Goal: Transaction & Acquisition: Purchase product/service

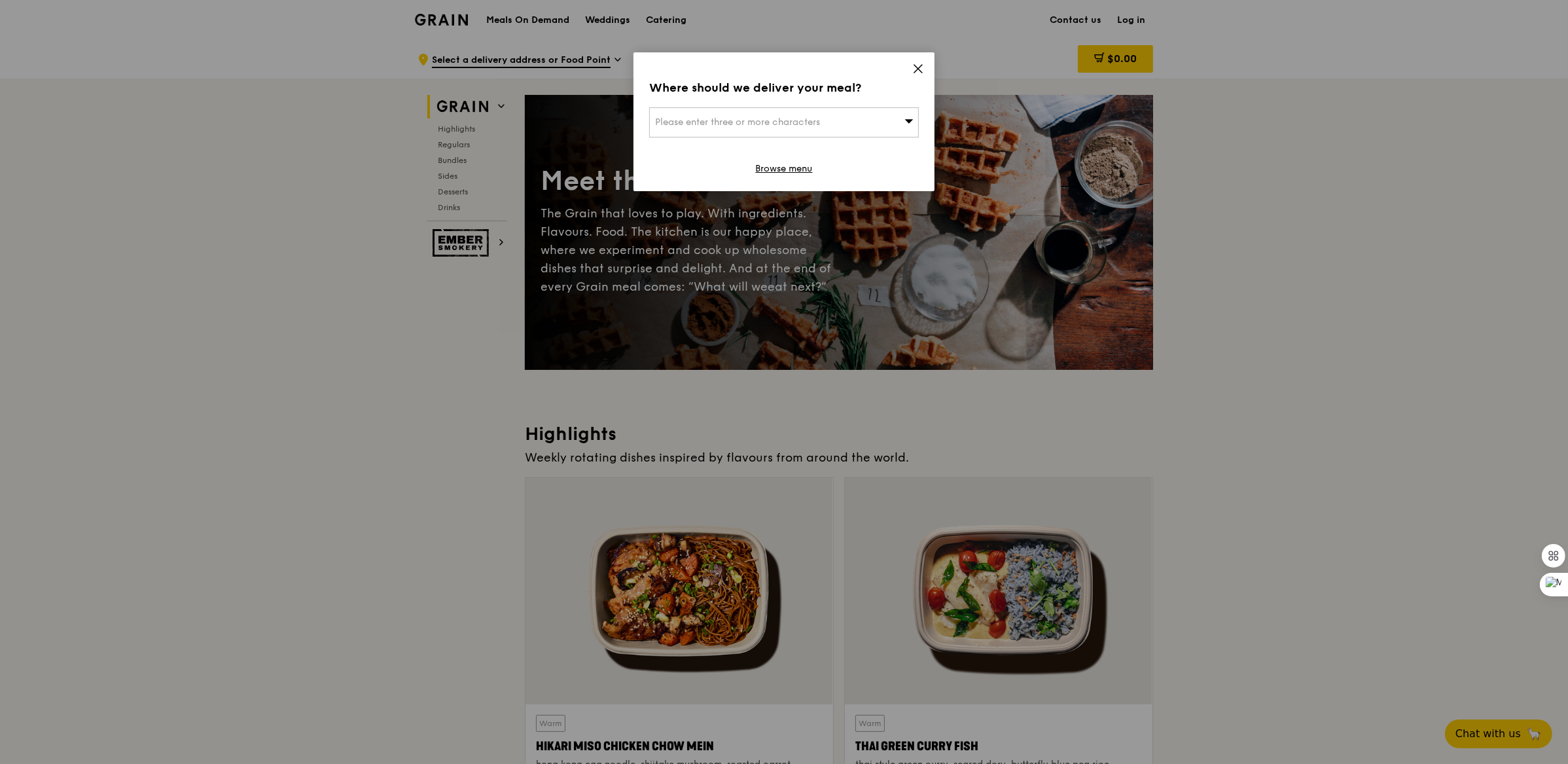
click at [908, 73] on div "Where should we deliver your meal? Please enter three or more characters Browse…" at bounding box center [784, 121] width 301 height 139
click at [914, 73] on icon at bounding box center [918, 69] width 12 height 12
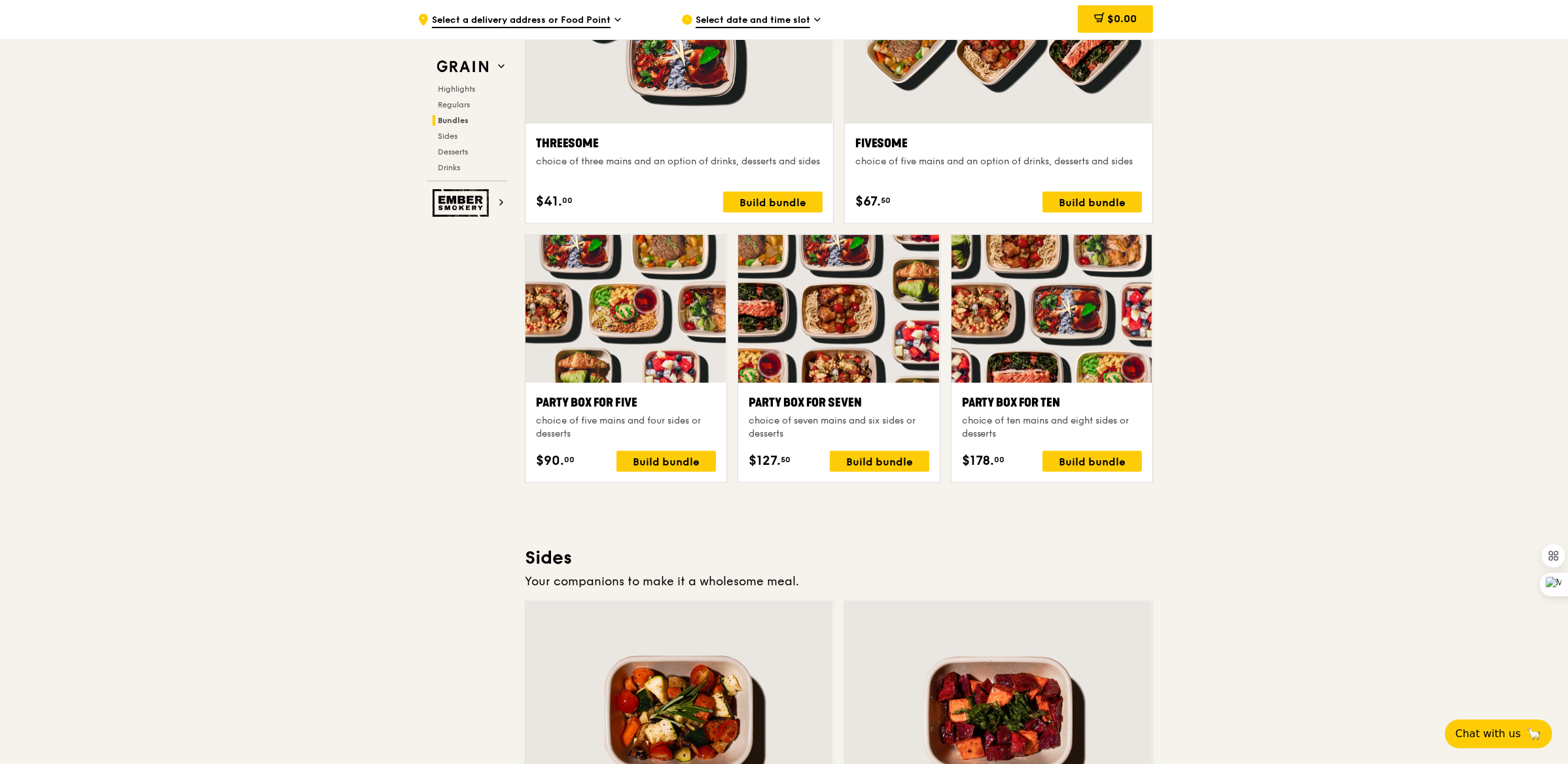
scroll to position [2420, 0]
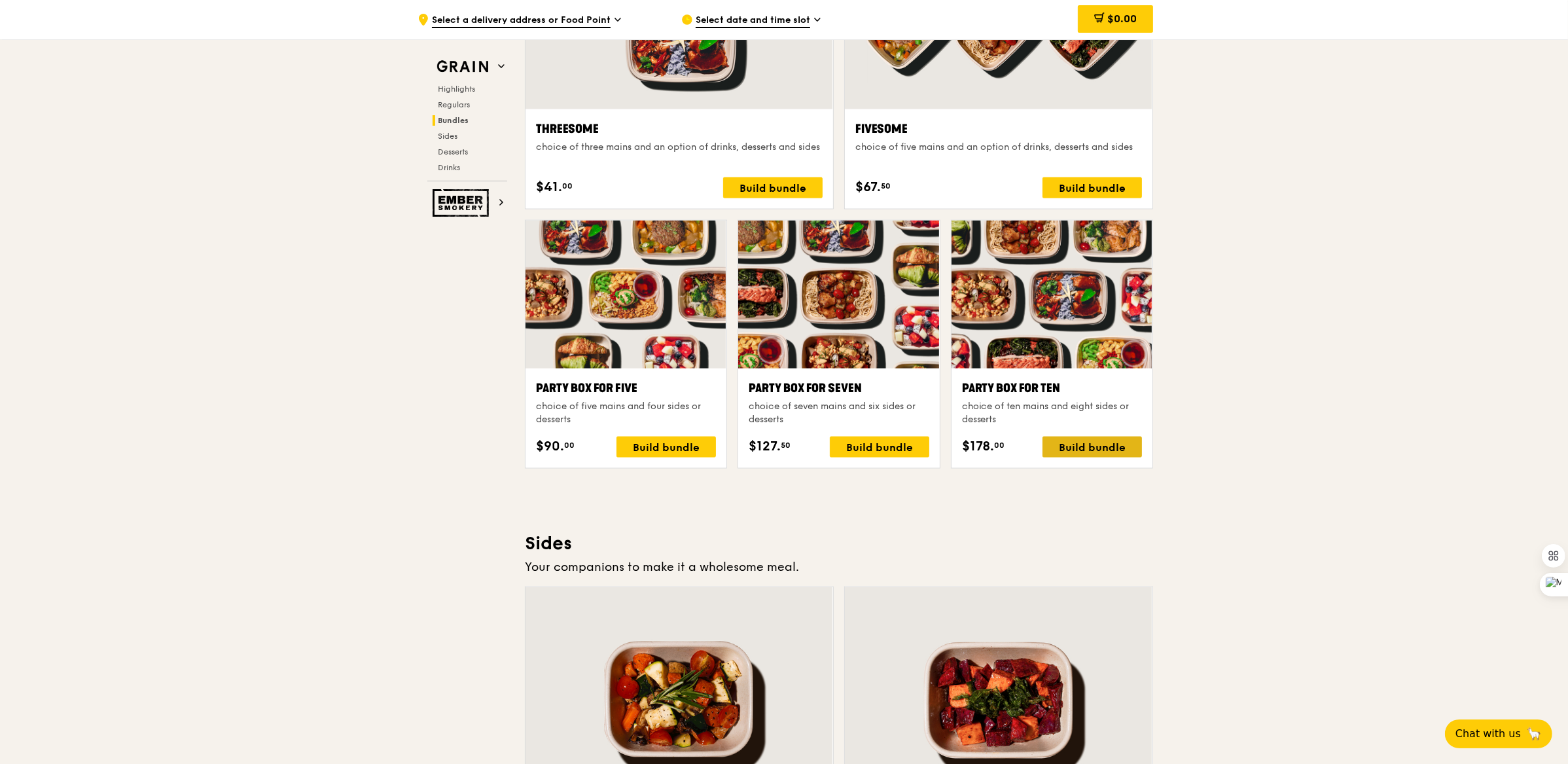
click at [1122, 445] on div "Build bundle" at bounding box center [1092, 447] width 100 height 21
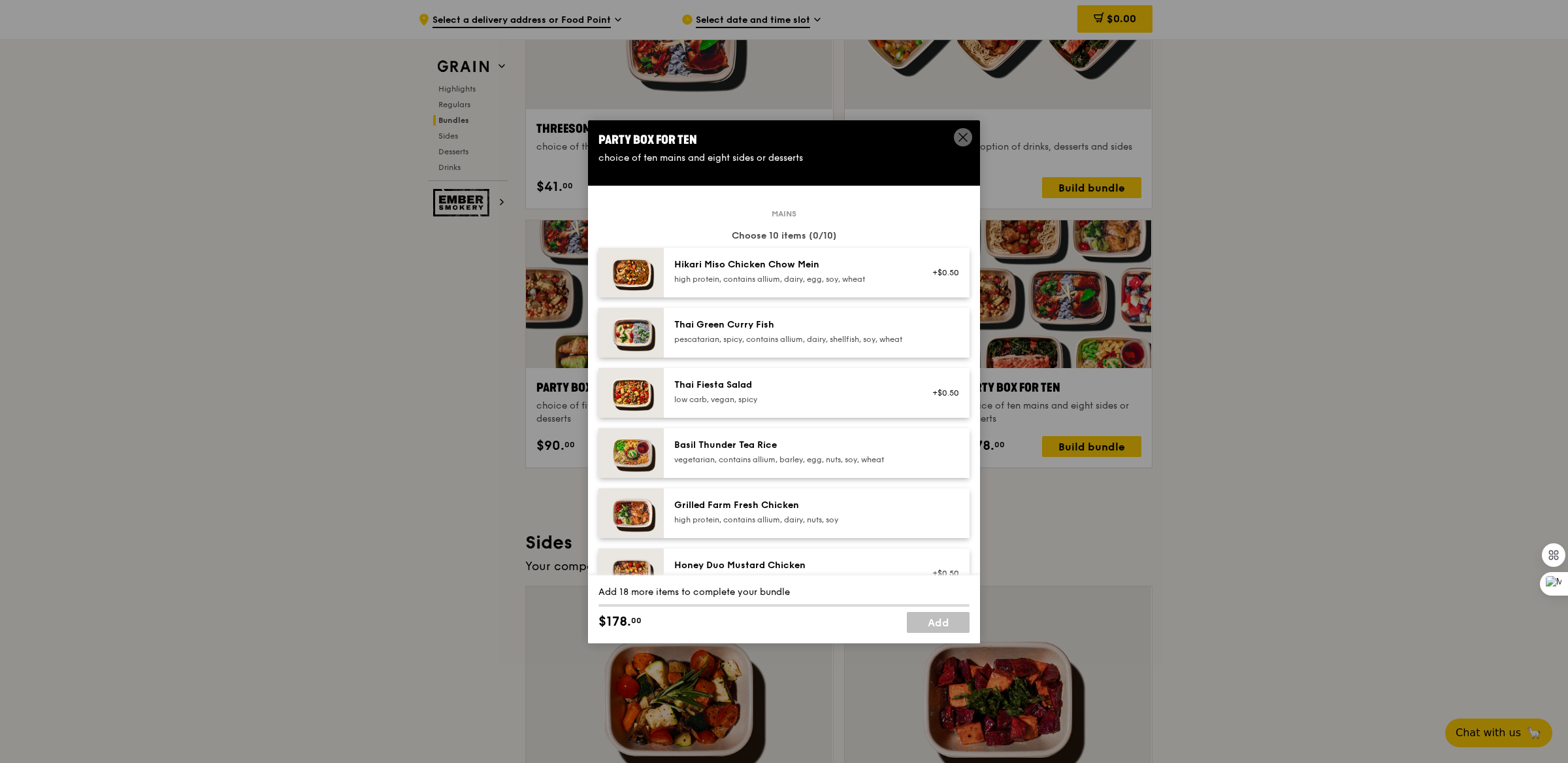
click at [880, 313] on div "Thai Green Curry Fish pescatarian, spicy, contains allium, dairy, shellfish, so…" at bounding box center [817, 332] width 306 height 49
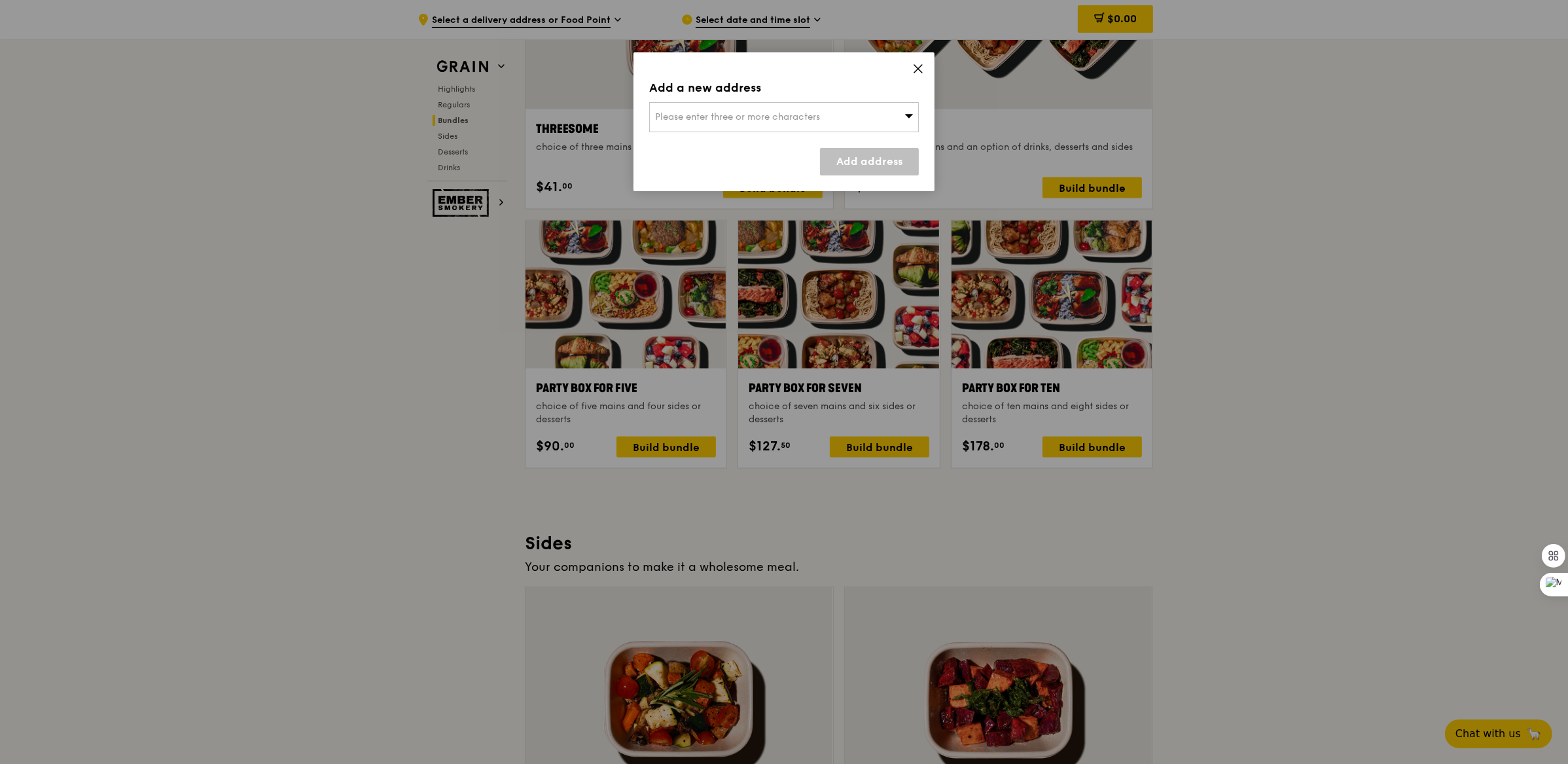
click at [879, 117] on div "Please enter three or more characters" at bounding box center [784, 117] width 270 height 30
click at [856, 144] on li "Please enter 3 or more characters" at bounding box center [784, 144] width 268 height 24
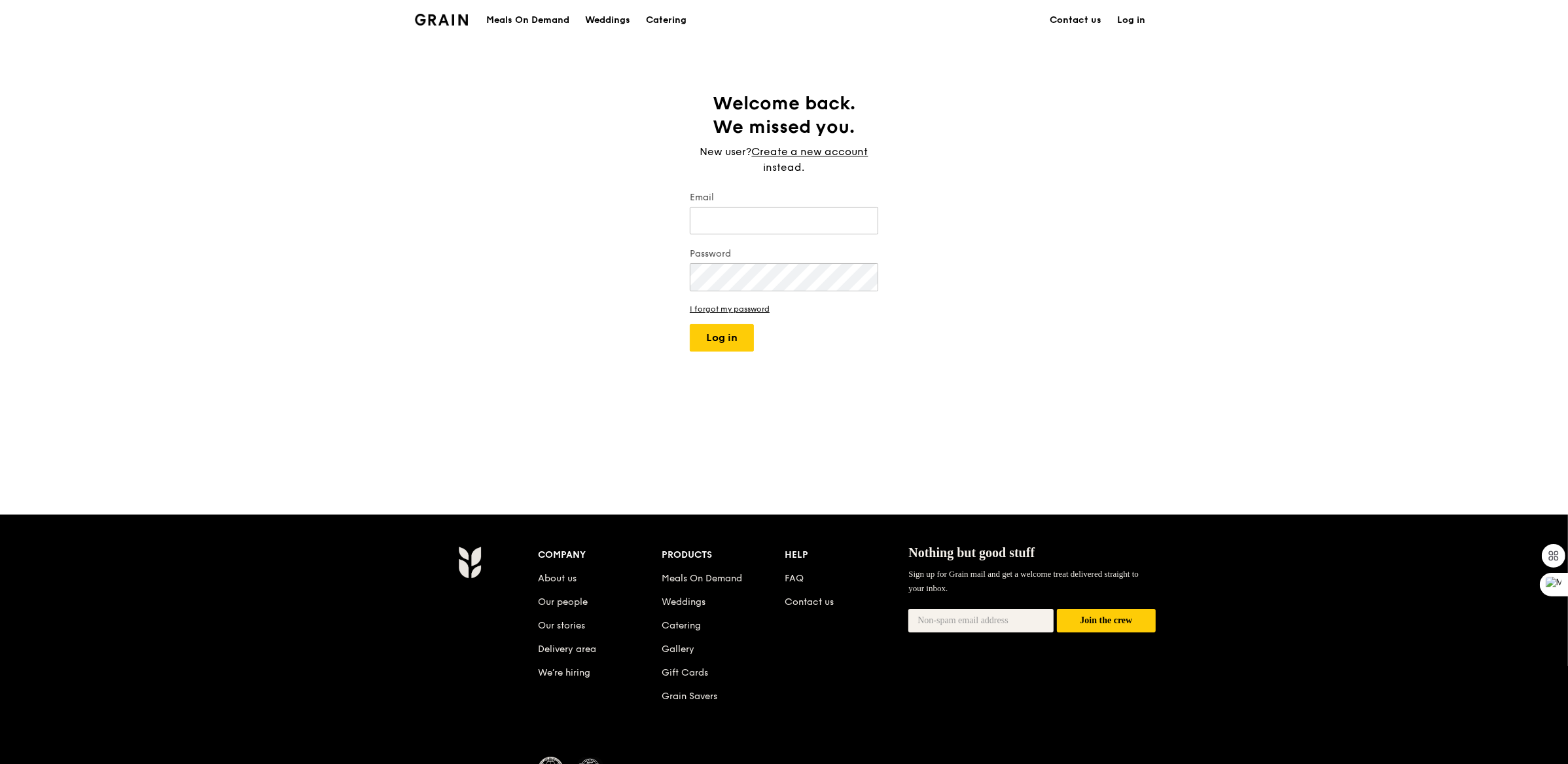
click at [523, 27] on div "Meals On Demand" at bounding box center [528, 20] width 83 height 40
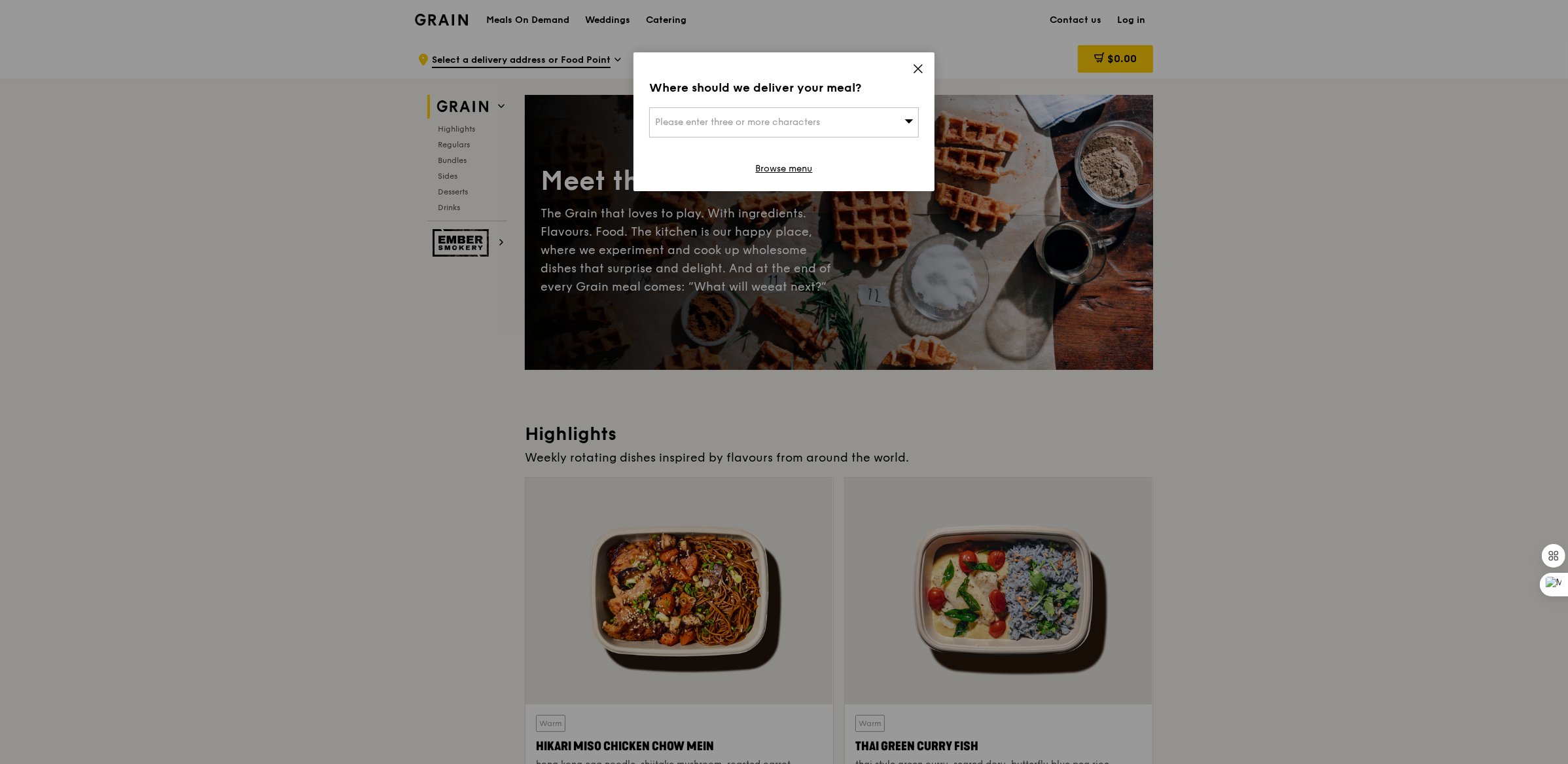
click at [909, 73] on div "Where should we deliver your meal? Please enter three or more characters Browse…" at bounding box center [784, 121] width 301 height 139
click at [912, 72] on icon at bounding box center [918, 69] width 12 height 12
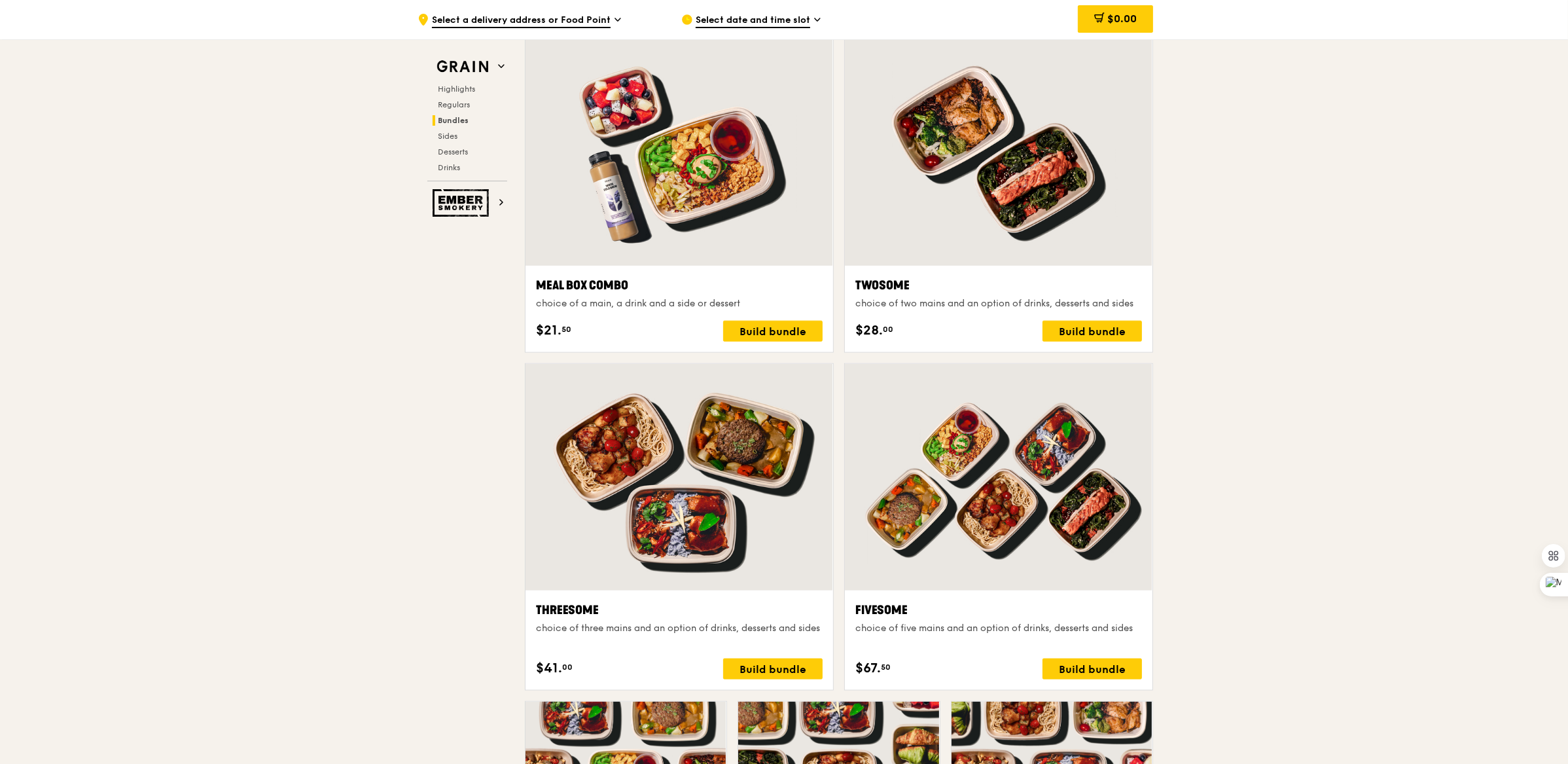
scroll to position [2223, 0]
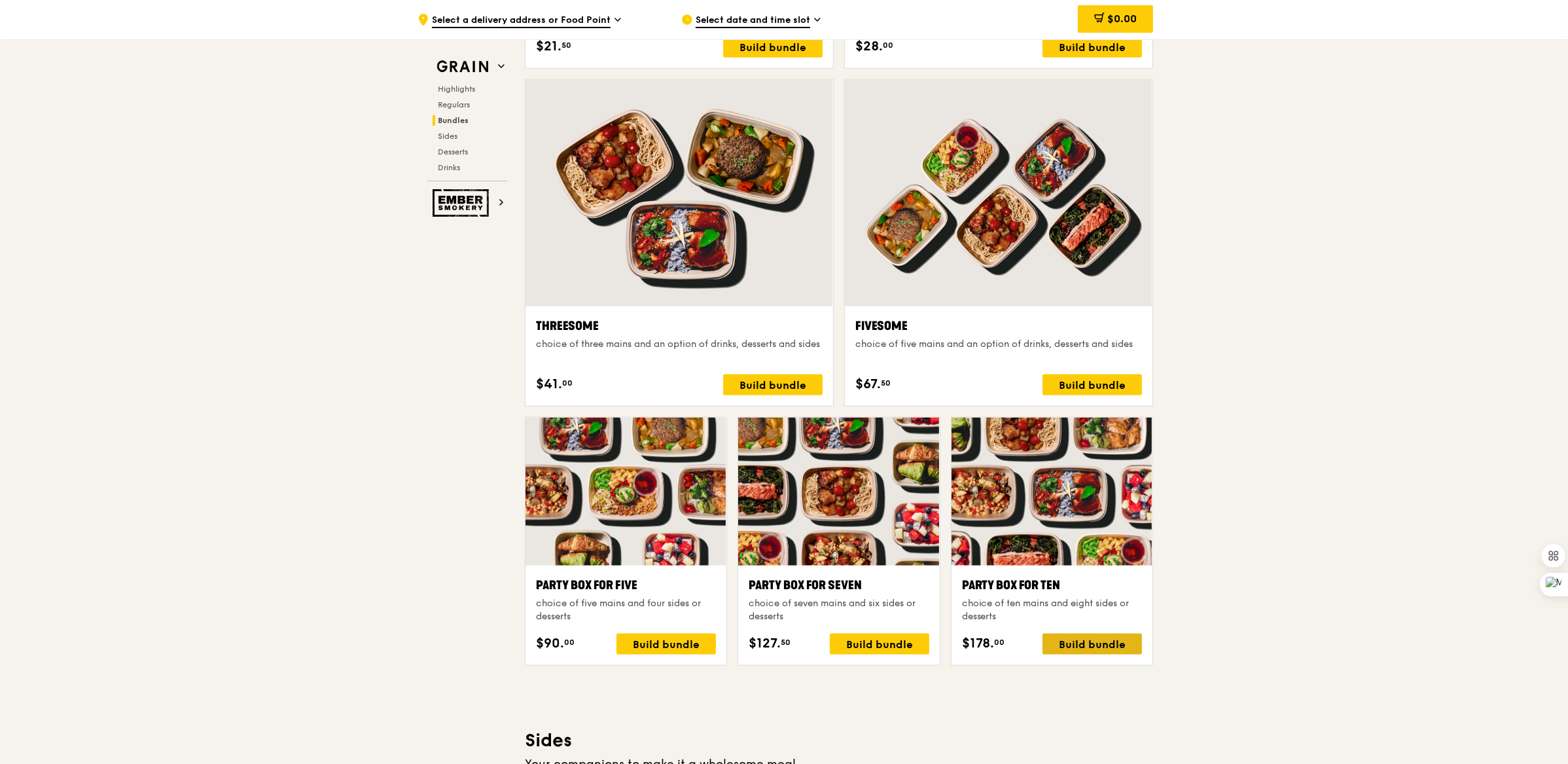
click at [1111, 635] on div "Build bundle" at bounding box center [1092, 644] width 100 height 21
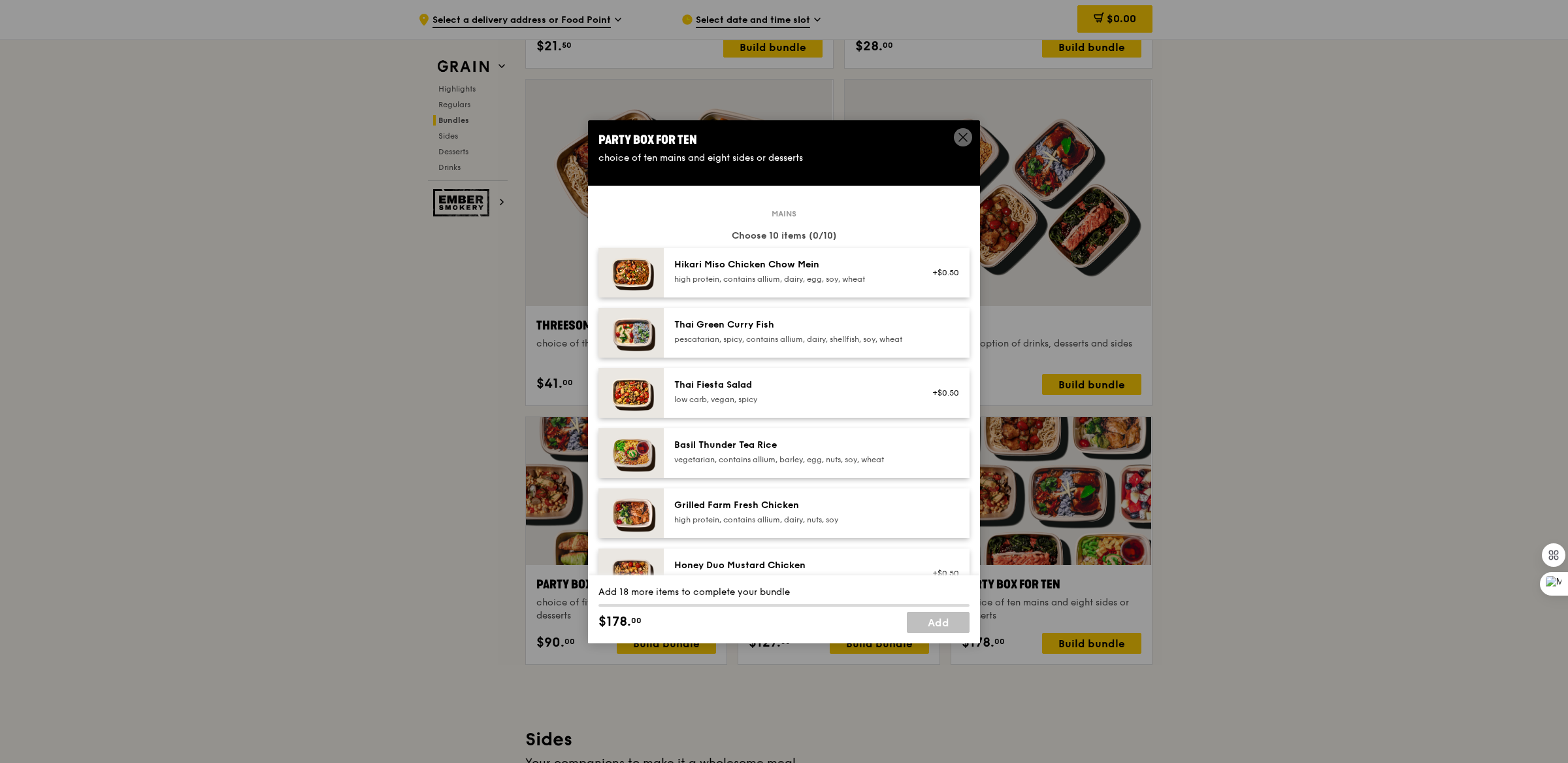
click at [774, 342] on div "pescatarian, spicy, contains allium, dairy, shellfish, soy, wheat" at bounding box center [792, 339] width 234 height 11
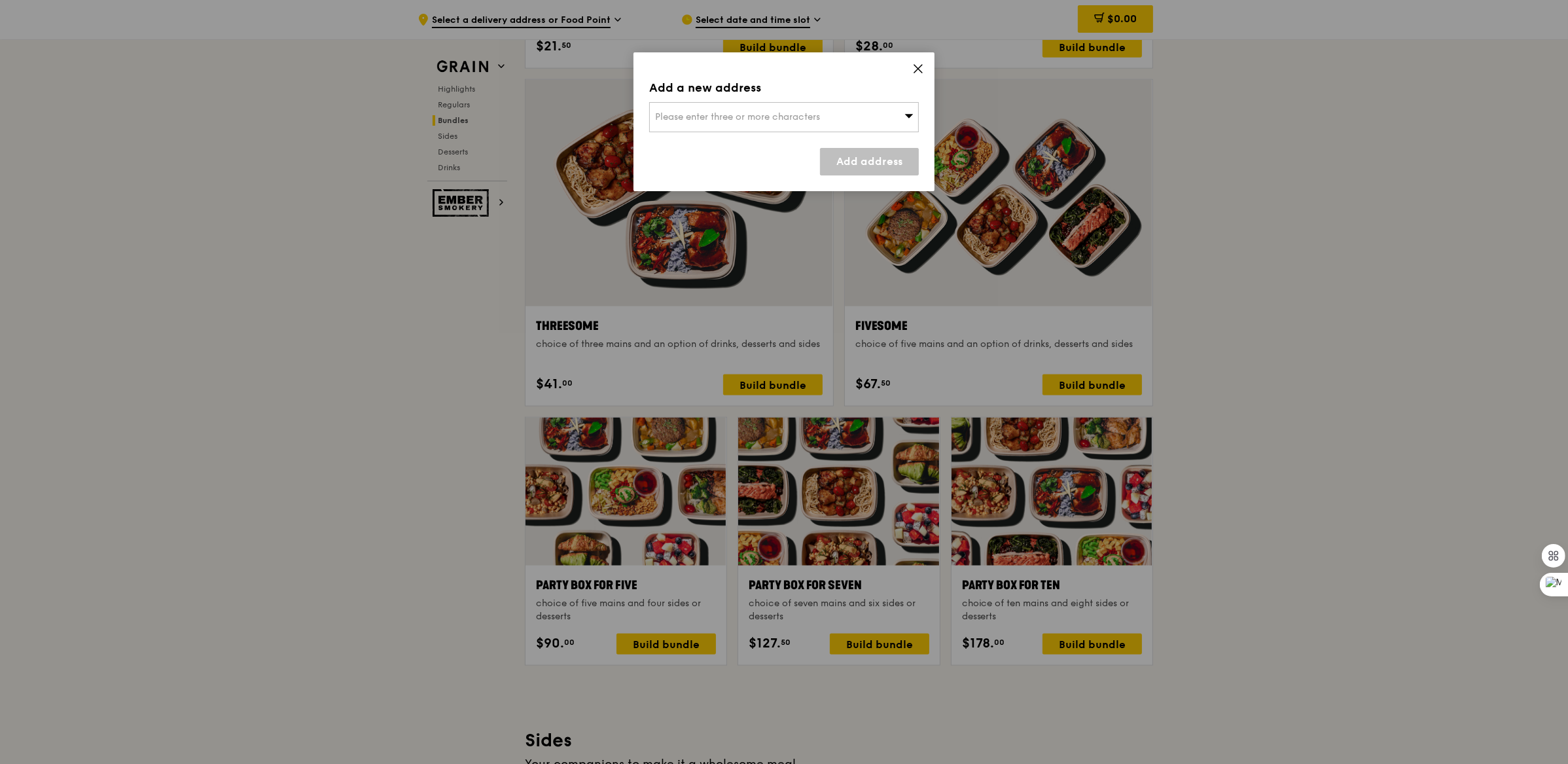
click at [844, 127] on div "Please enter three or more characters" at bounding box center [784, 117] width 270 height 30
type input "9"
type input "8 college road"
click at [696, 140] on div "8 College Road" at bounding box center [752, 144] width 194 height 13
click at [896, 162] on link "Add address" at bounding box center [869, 162] width 99 height 28
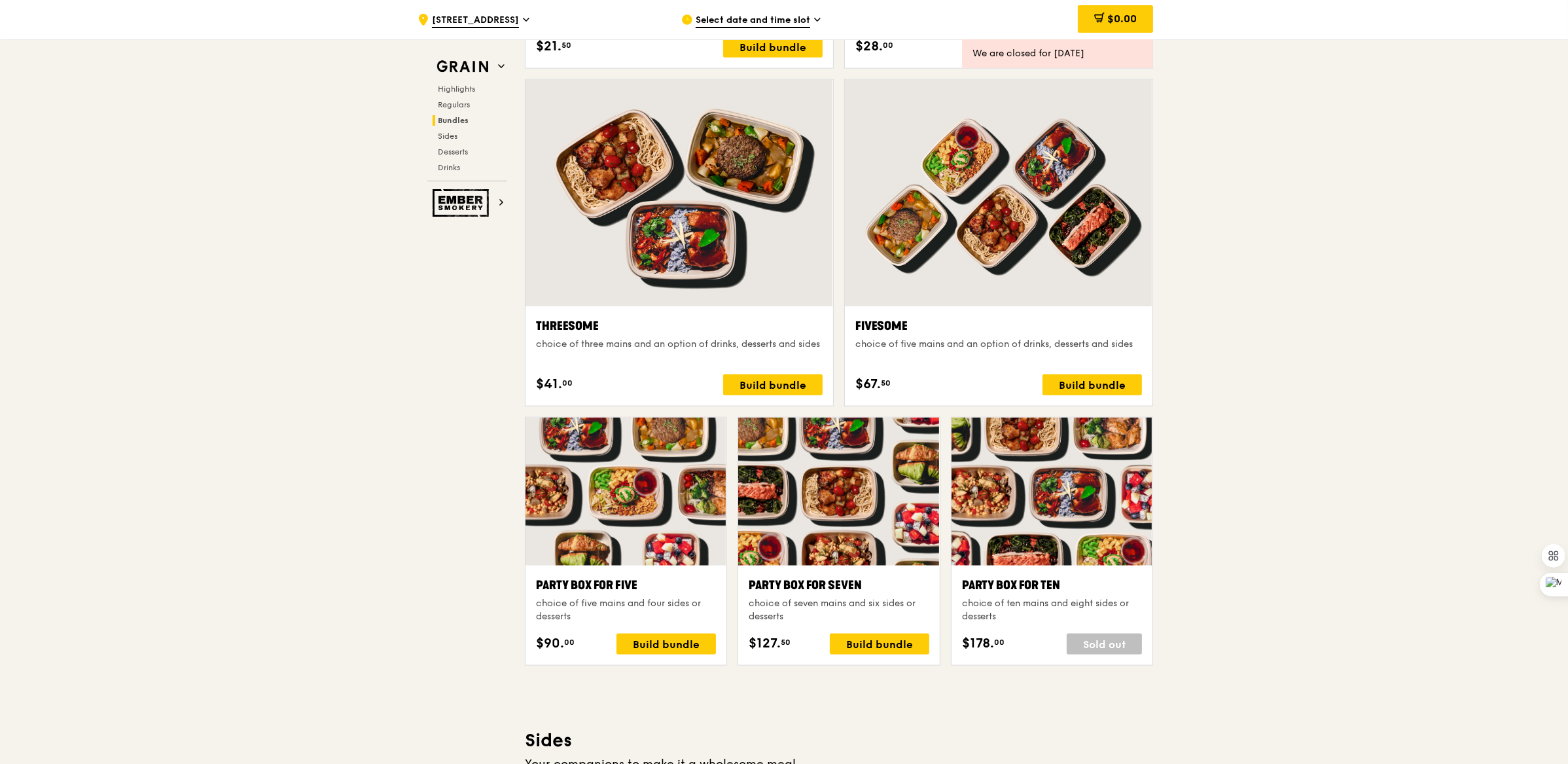
click at [743, 18] on span "Select date and time slot" at bounding box center [753, 21] width 115 height 15
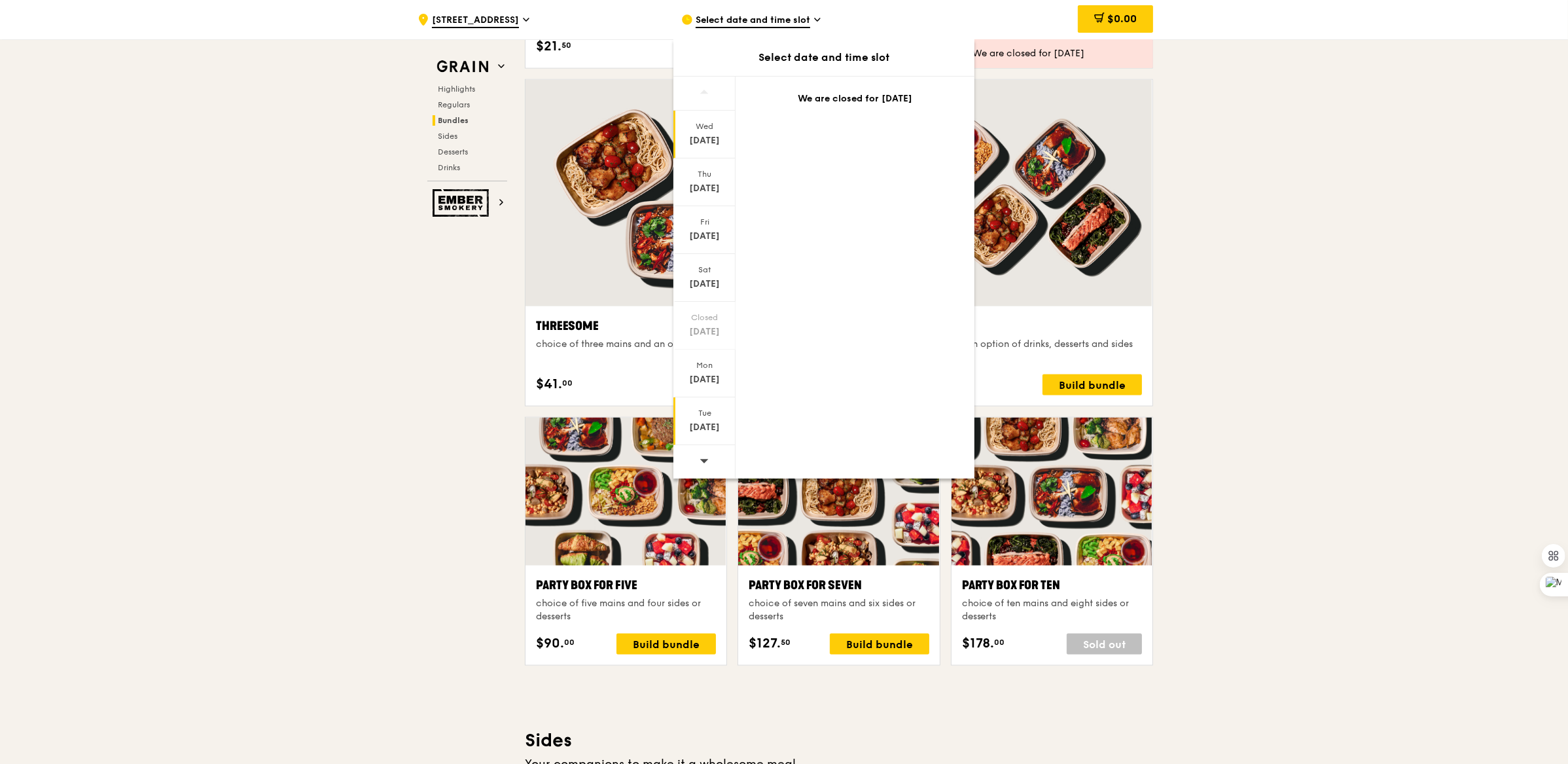
click at [707, 418] on div "Tue" at bounding box center [705, 413] width 58 height 11
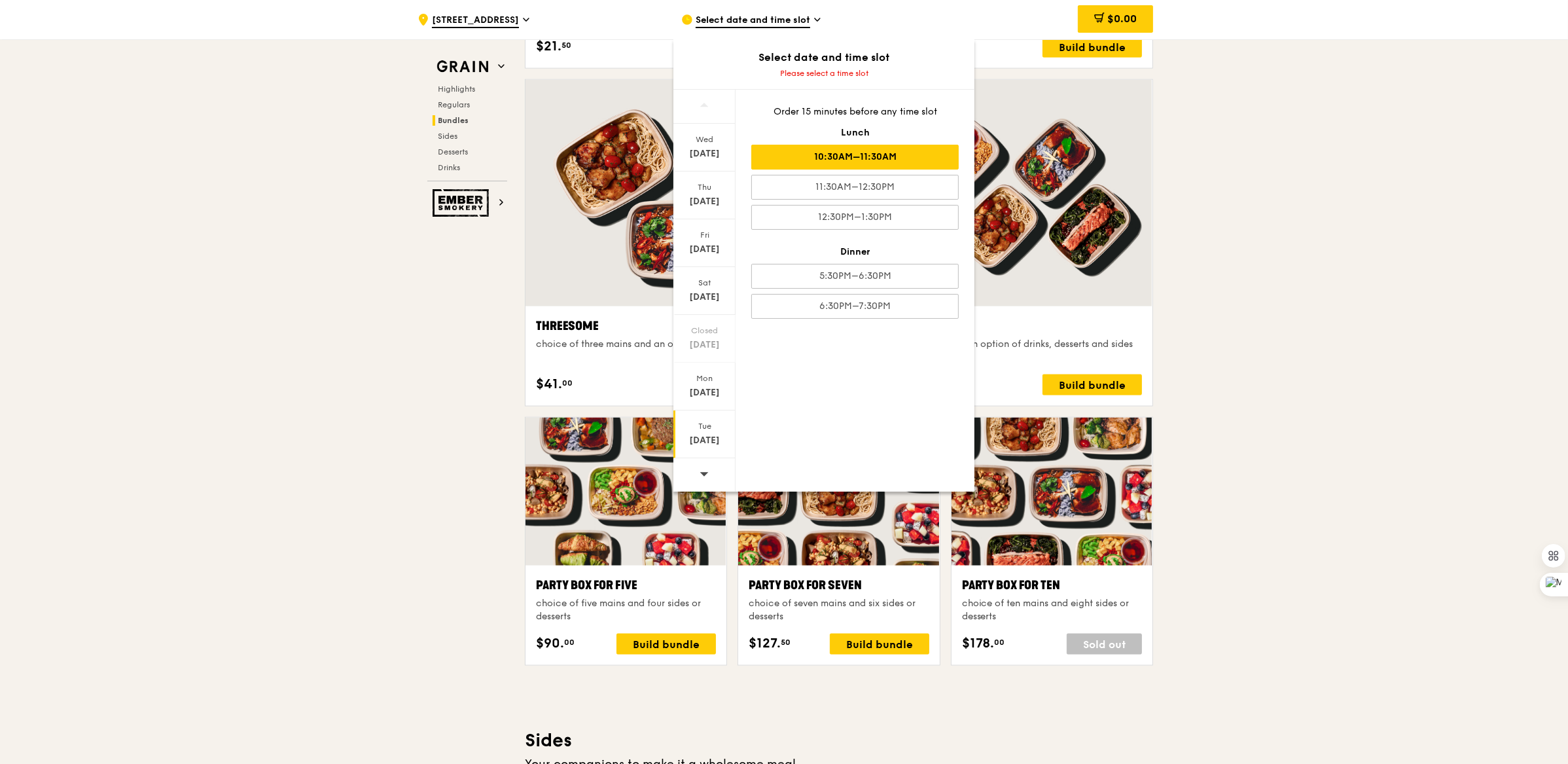
click at [894, 164] on div "10:30AM–11:30AM" at bounding box center [855, 157] width 208 height 25
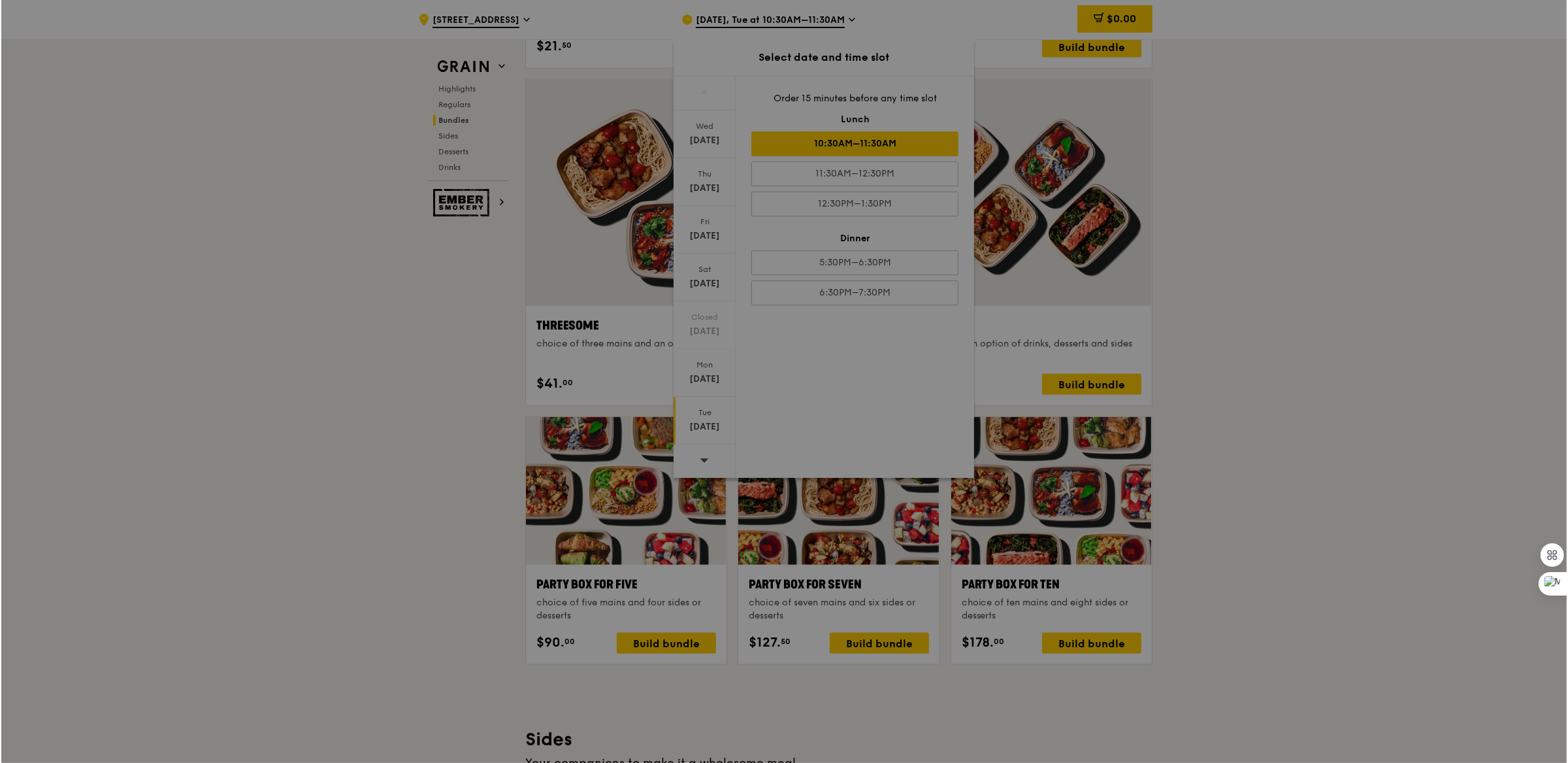
scroll to position [2233, 0]
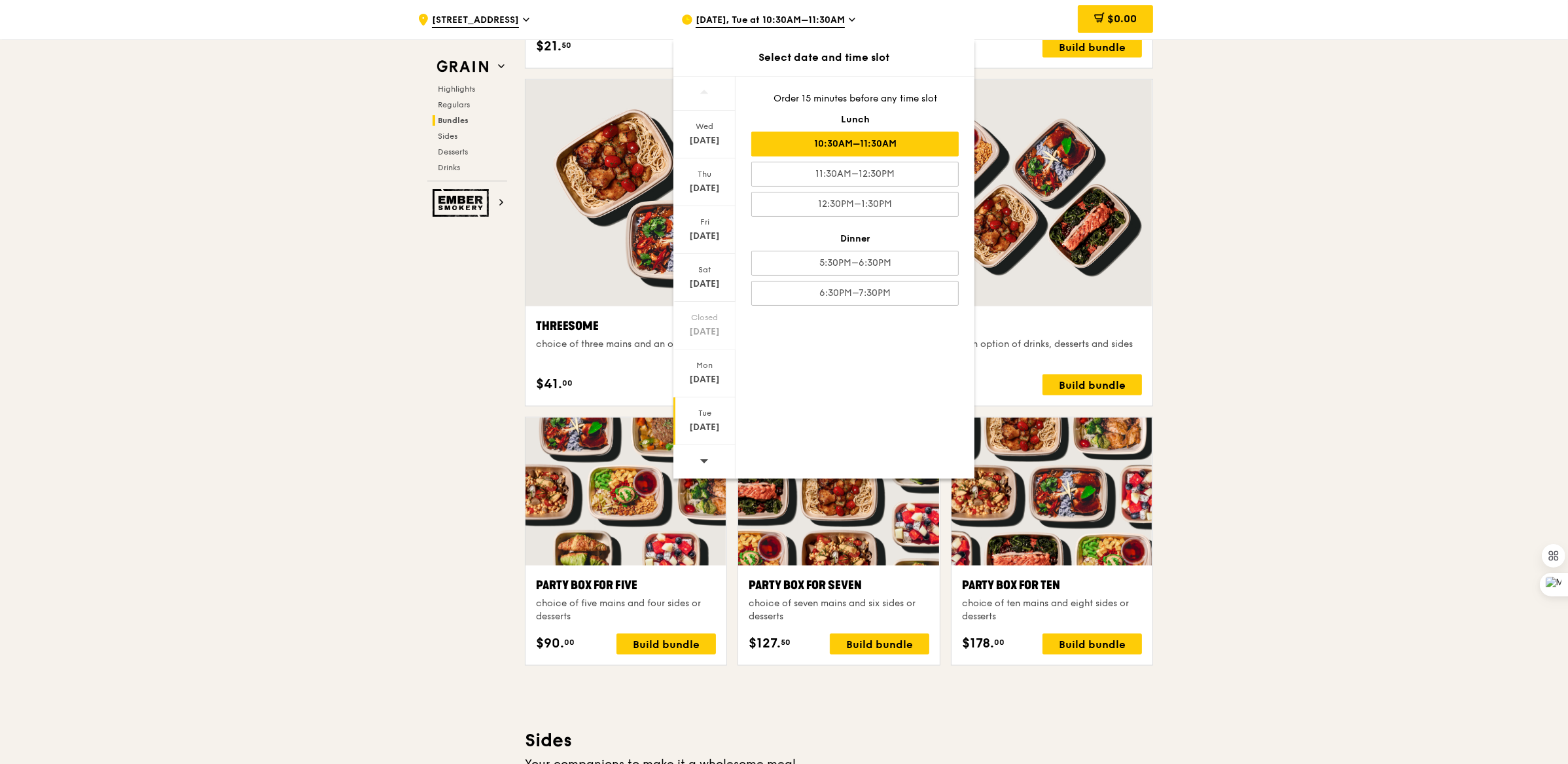
click at [692, 461] on div at bounding box center [705, 461] width 62 height 34
click at [1362, 426] on div ".cls-1 { fill: none; stroke: #fff; stroke-linecap: round; stroke-linejoin: roun…" at bounding box center [784, 562] width 1568 height 5519
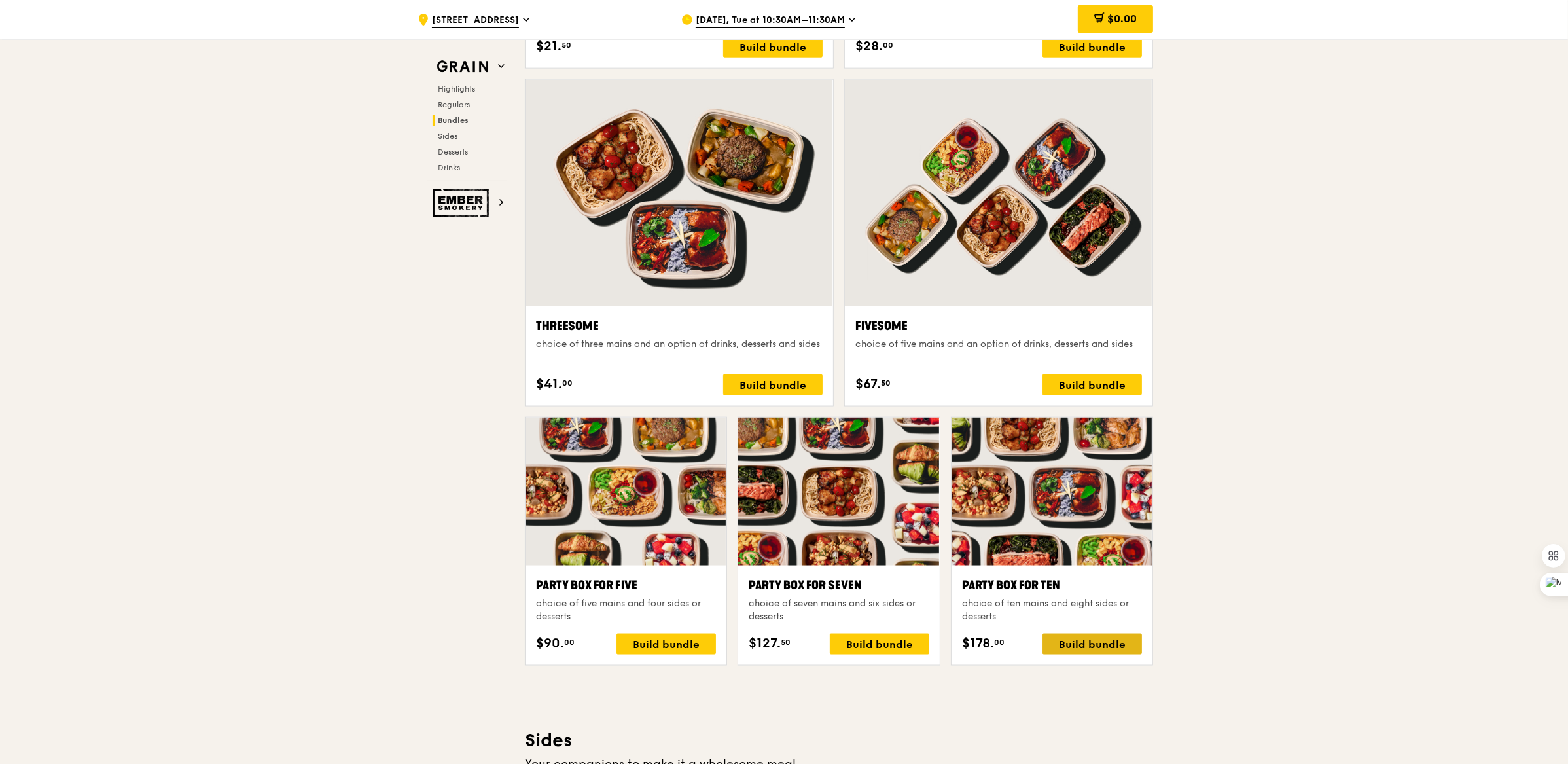
click at [1070, 639] on div "Build bundle" at bounding box center [1092, 644] width 100 height 21
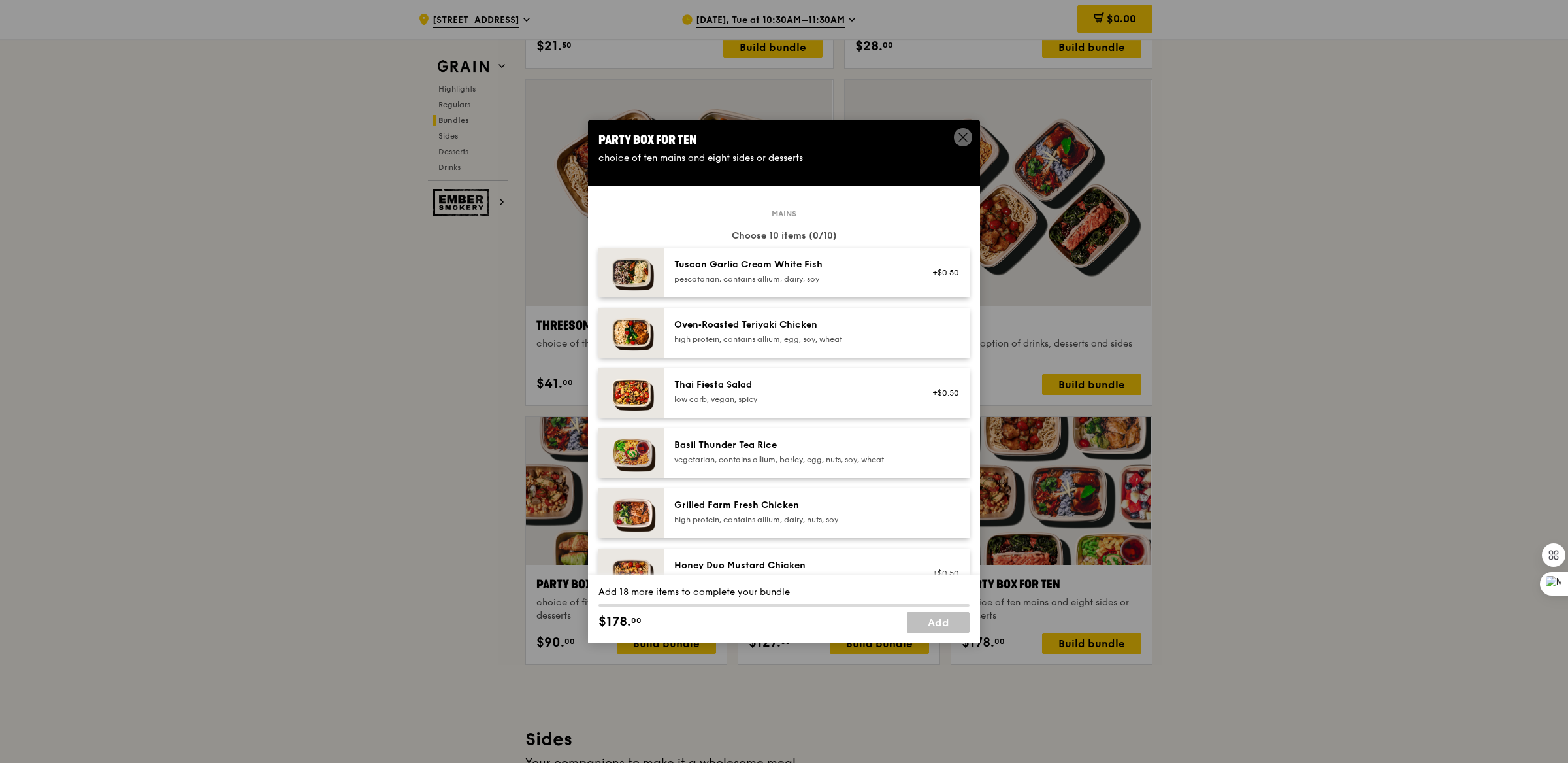
click at [822, 344] on div "Oven‑Roasted Teriyaki Chicken high protein, contains allium, egg, soy, wheat" at bounding box center [792, 333] width 250 height 29
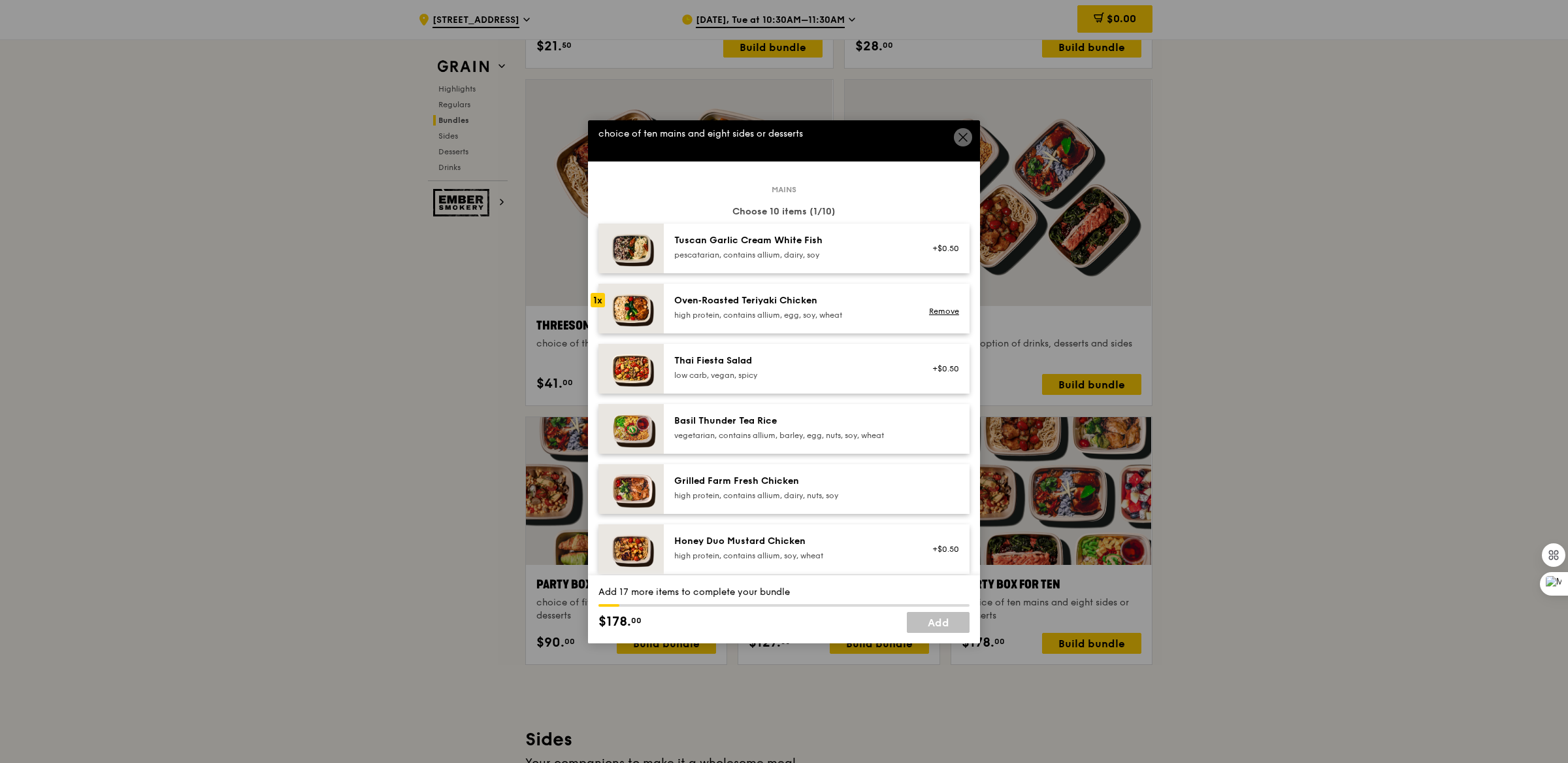
scroll to position [18, 0]
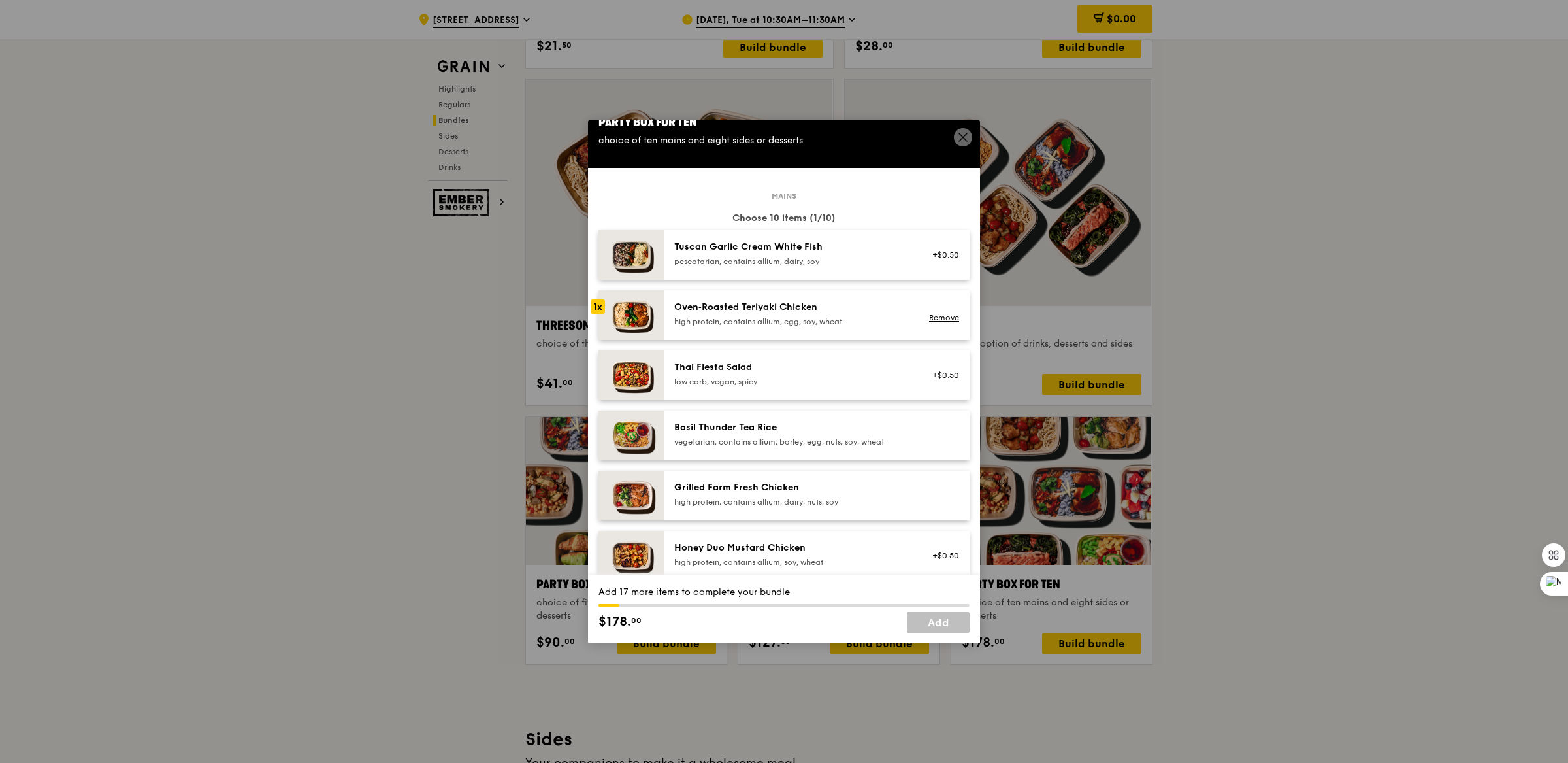
click at [797, 317] on div "high protein, contains allium, egg, soy, wheat" at bounding box center [792, 322] width 234 height 11
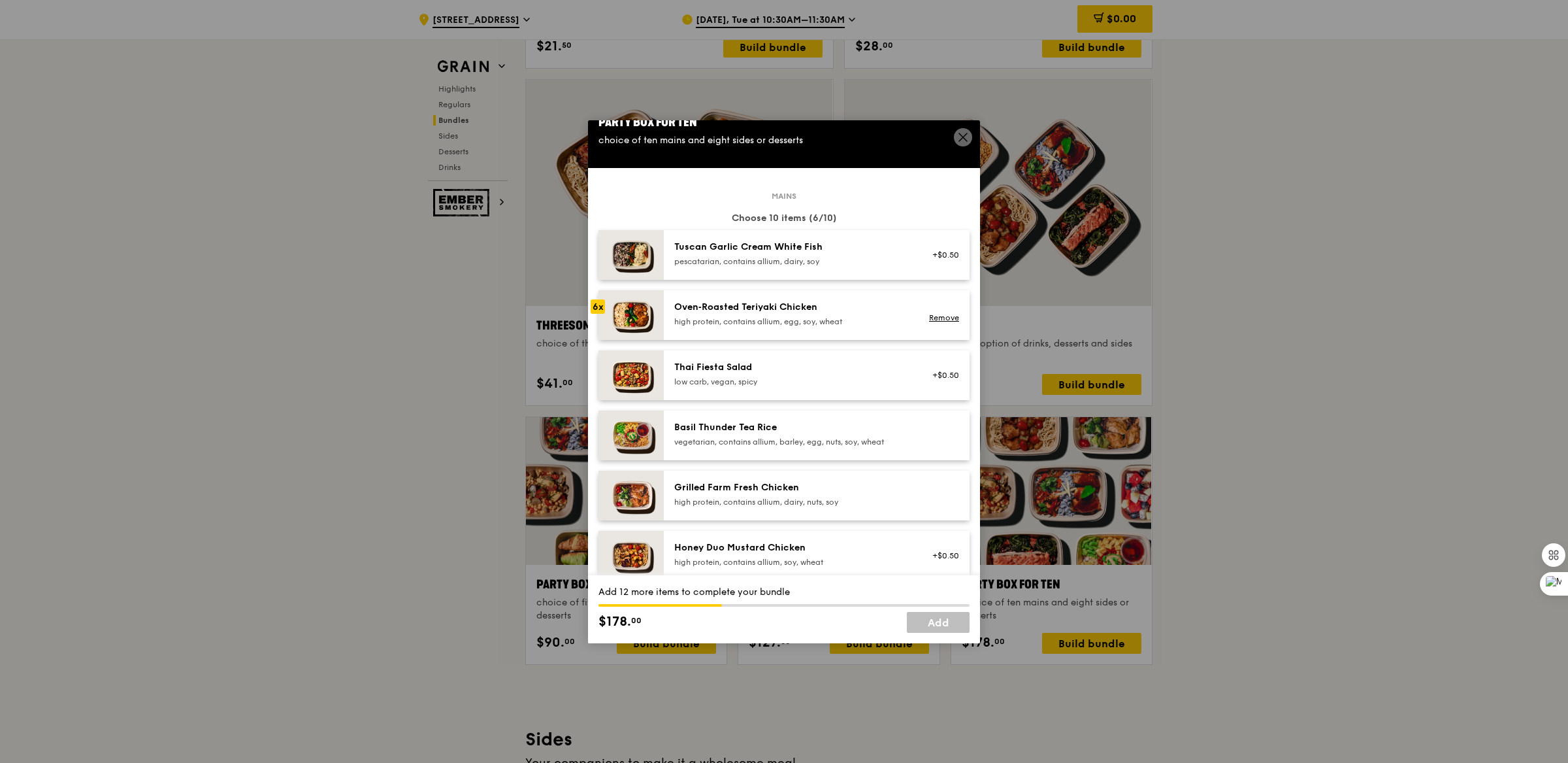
click at [797, 317] on div "high protein, contains allium, egg, soy, wheat" at bounding box center [792, 322] width 234 height 11
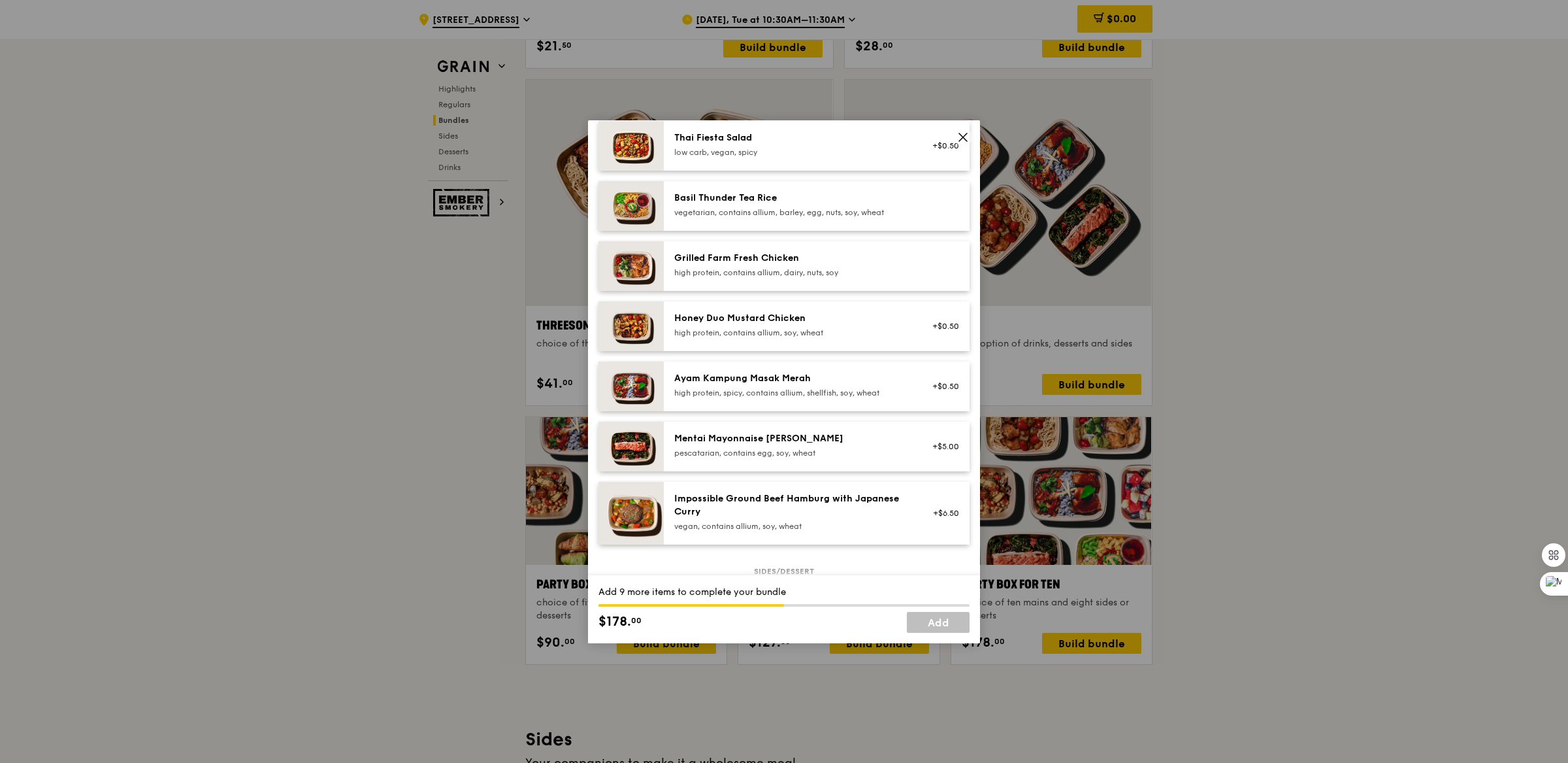
scroll to position [0, 0]
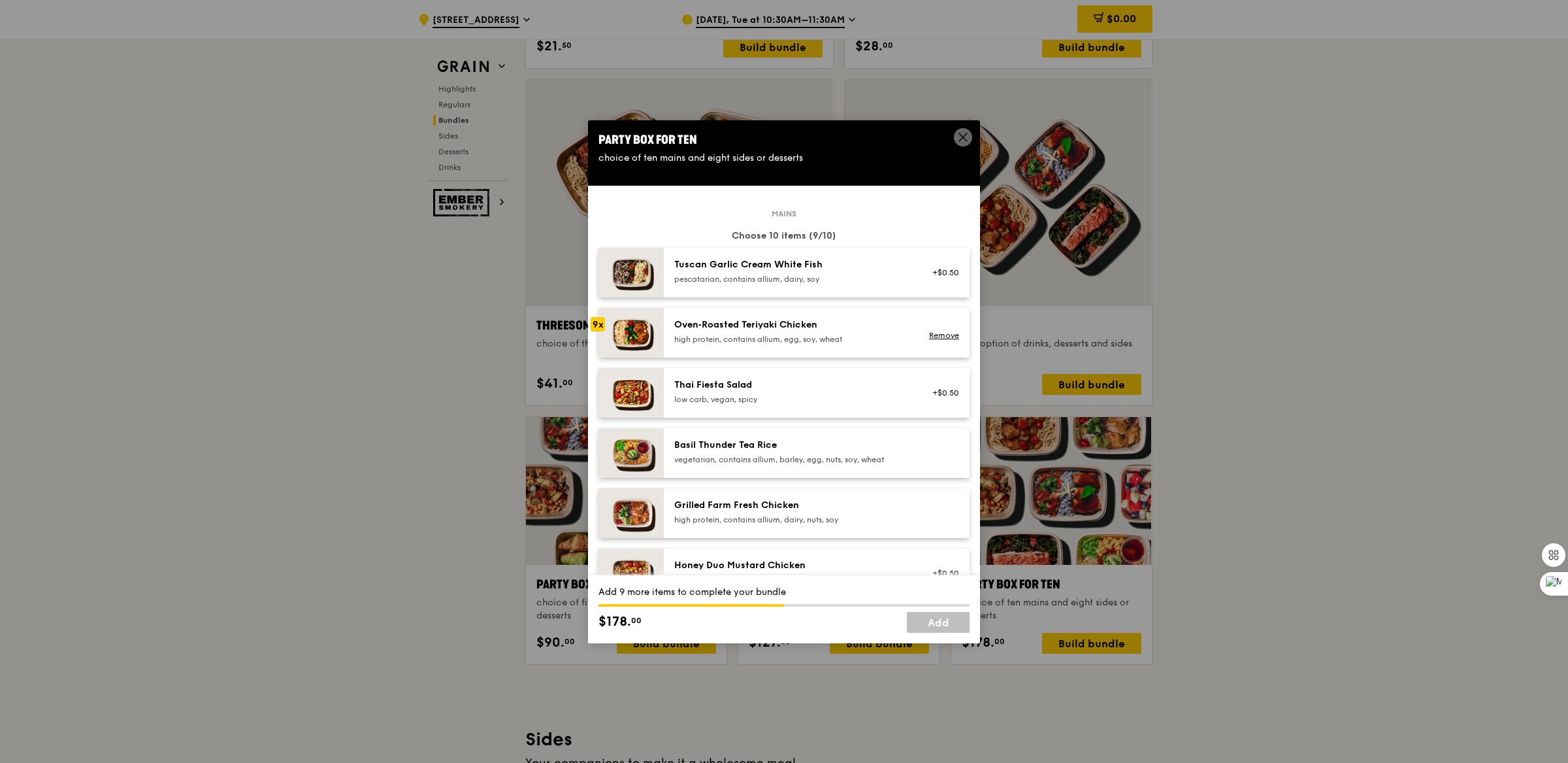
click at [797, 317] on div "Oven‑Roasted Teriyaki Chicken high protein, contains allium, egg, soy, wheat Re…" at bounding box center [817, 332] width 306 height 49
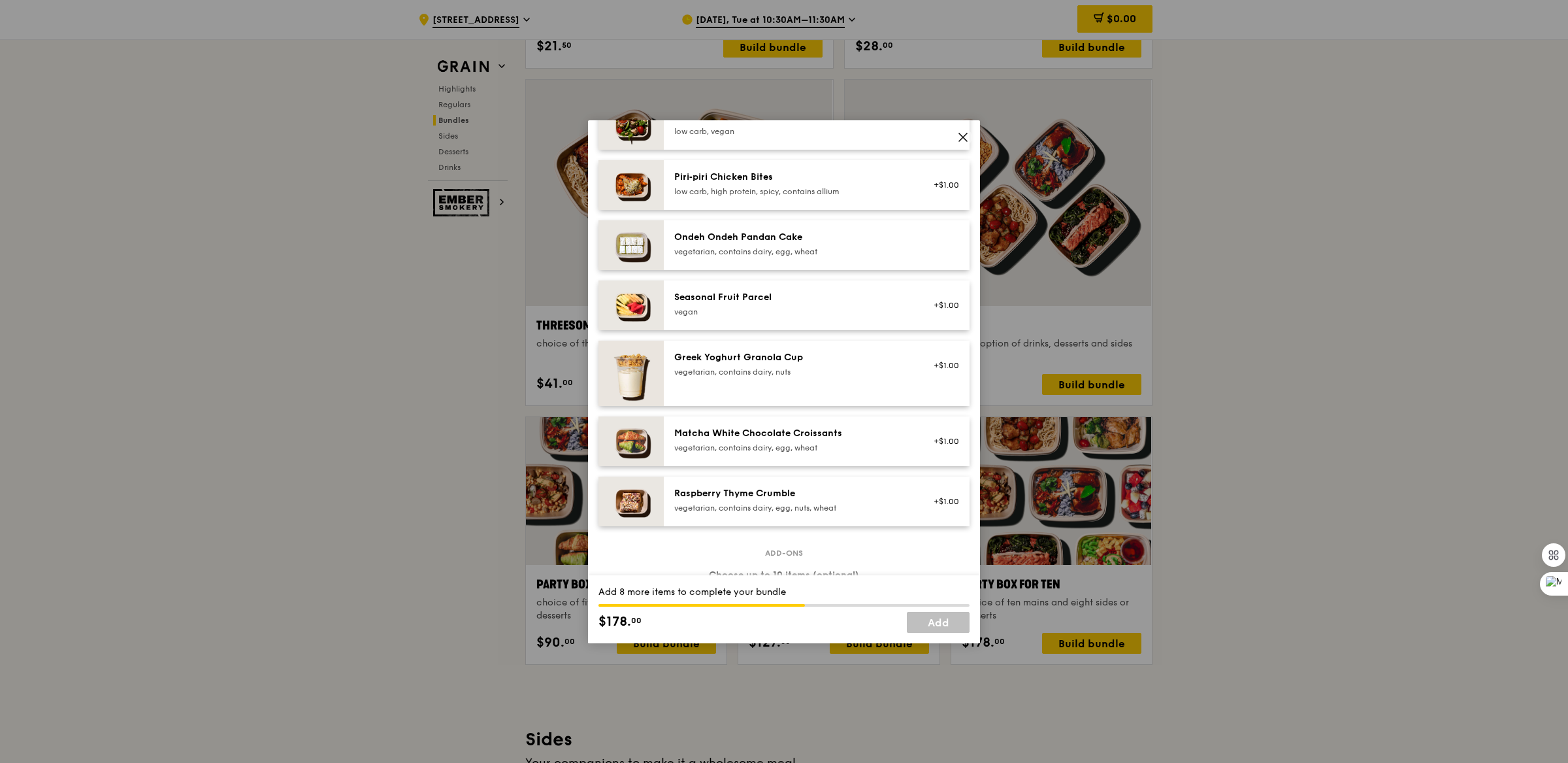
scroll to position [922, 0]
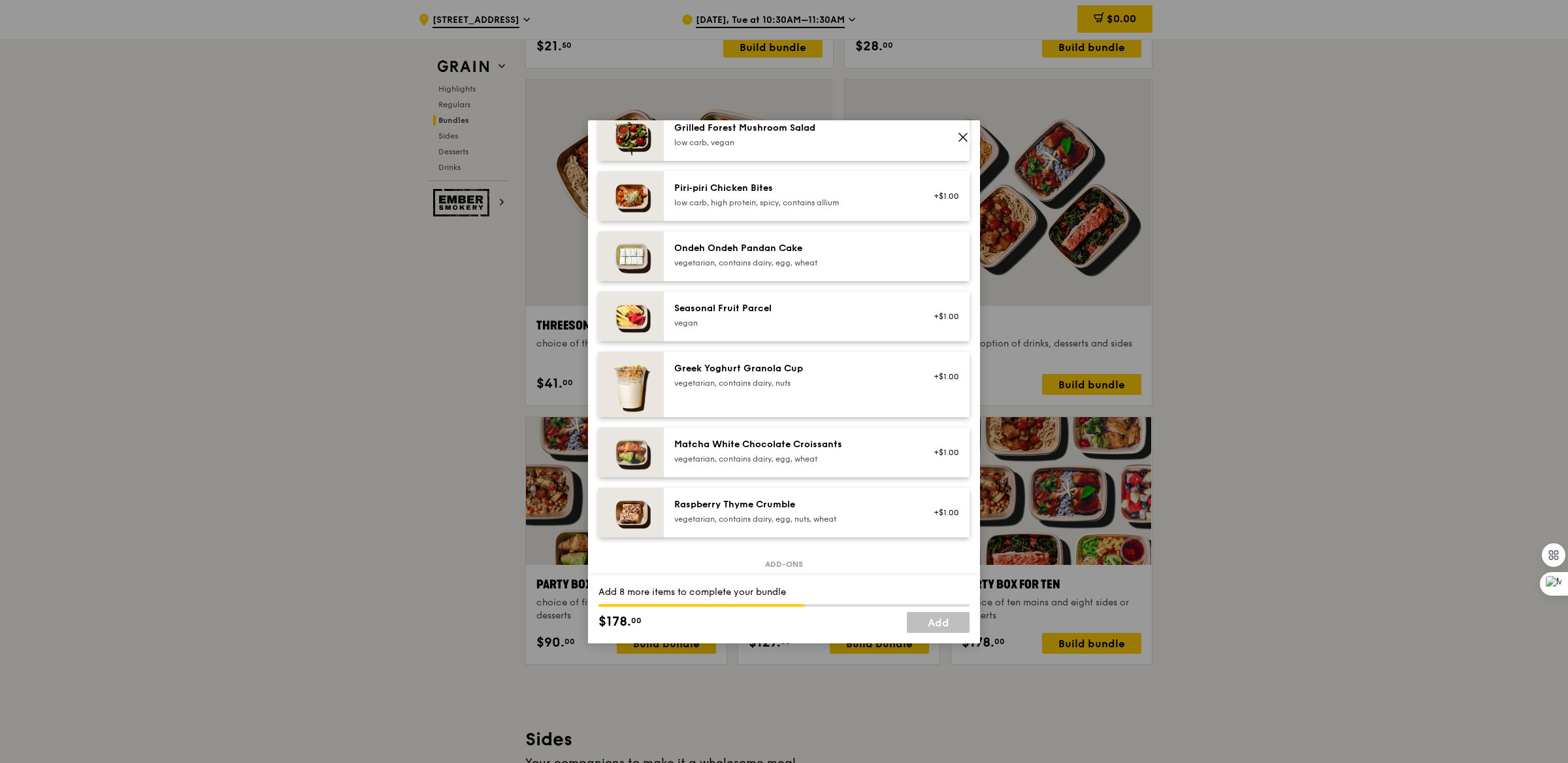
click at [852, 250] on div "Ondeh Ondeh Pandan Cake" at bounding box center [792, 248] width 234 height 13
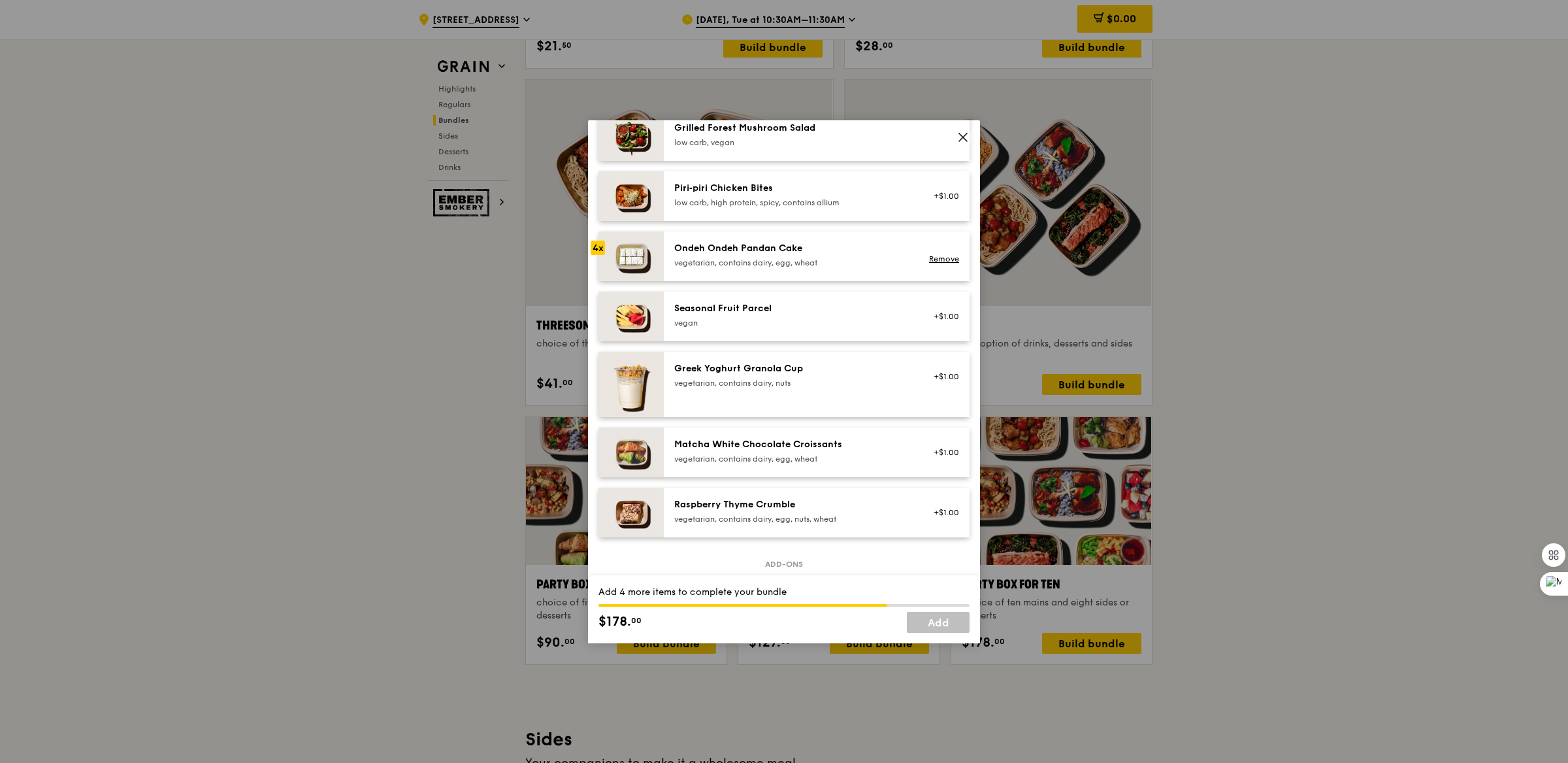
click at [852, 250] on div "Ondeh Ondeh Pandan Cake" at bounding box center [792, 248] width 234 height 13
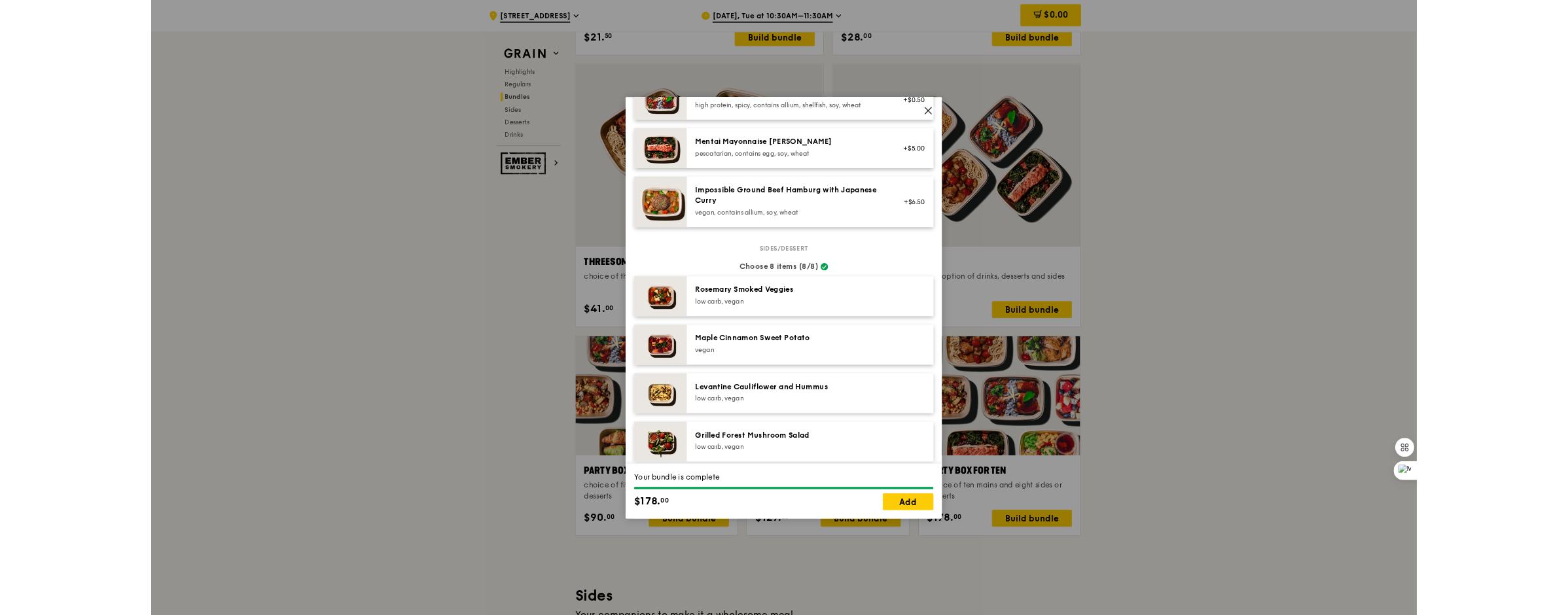
scroll to position [738, 0]
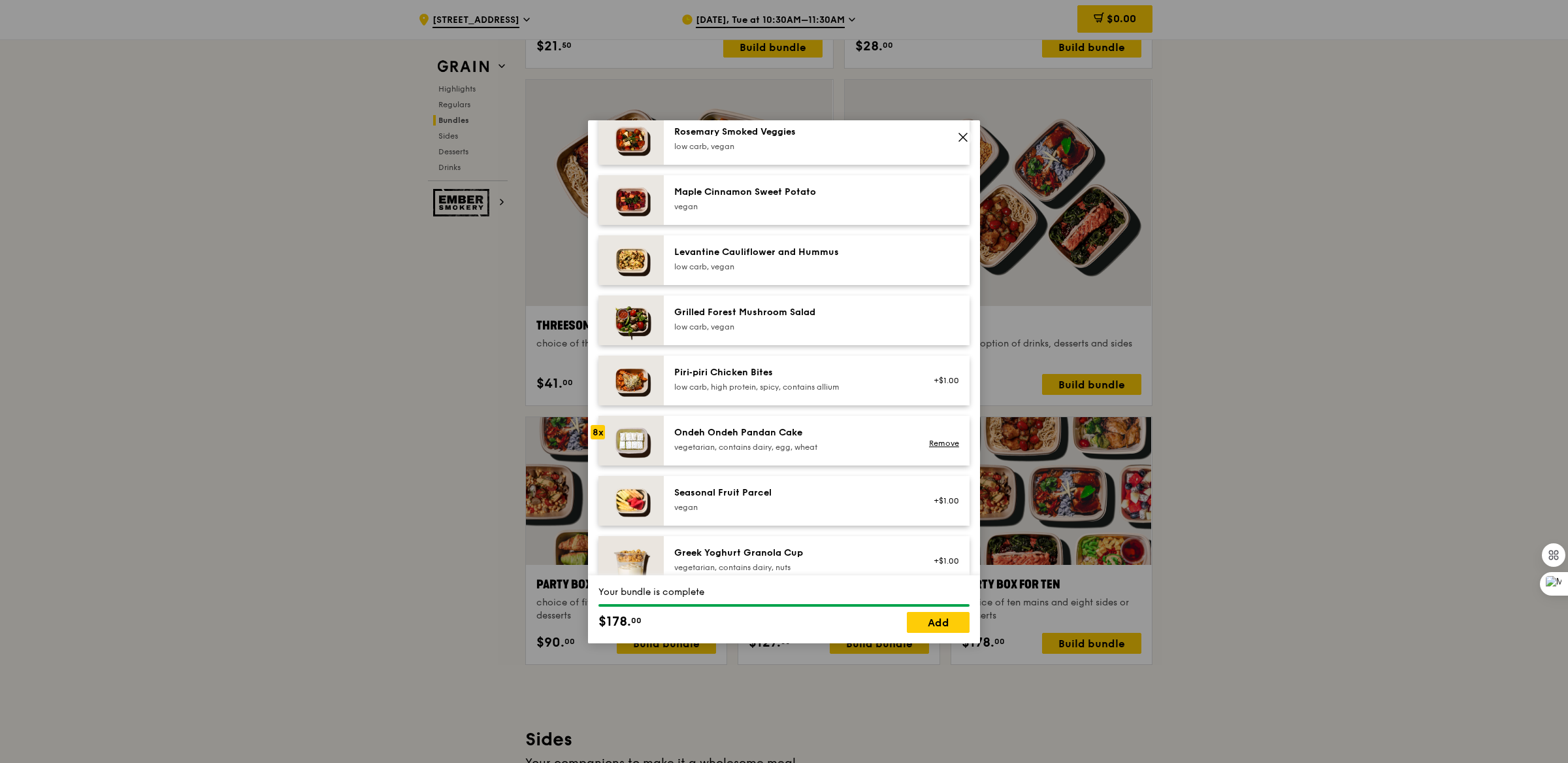
click at [959, 134] on icon at bounding box center [963, 138] width 12 height 12
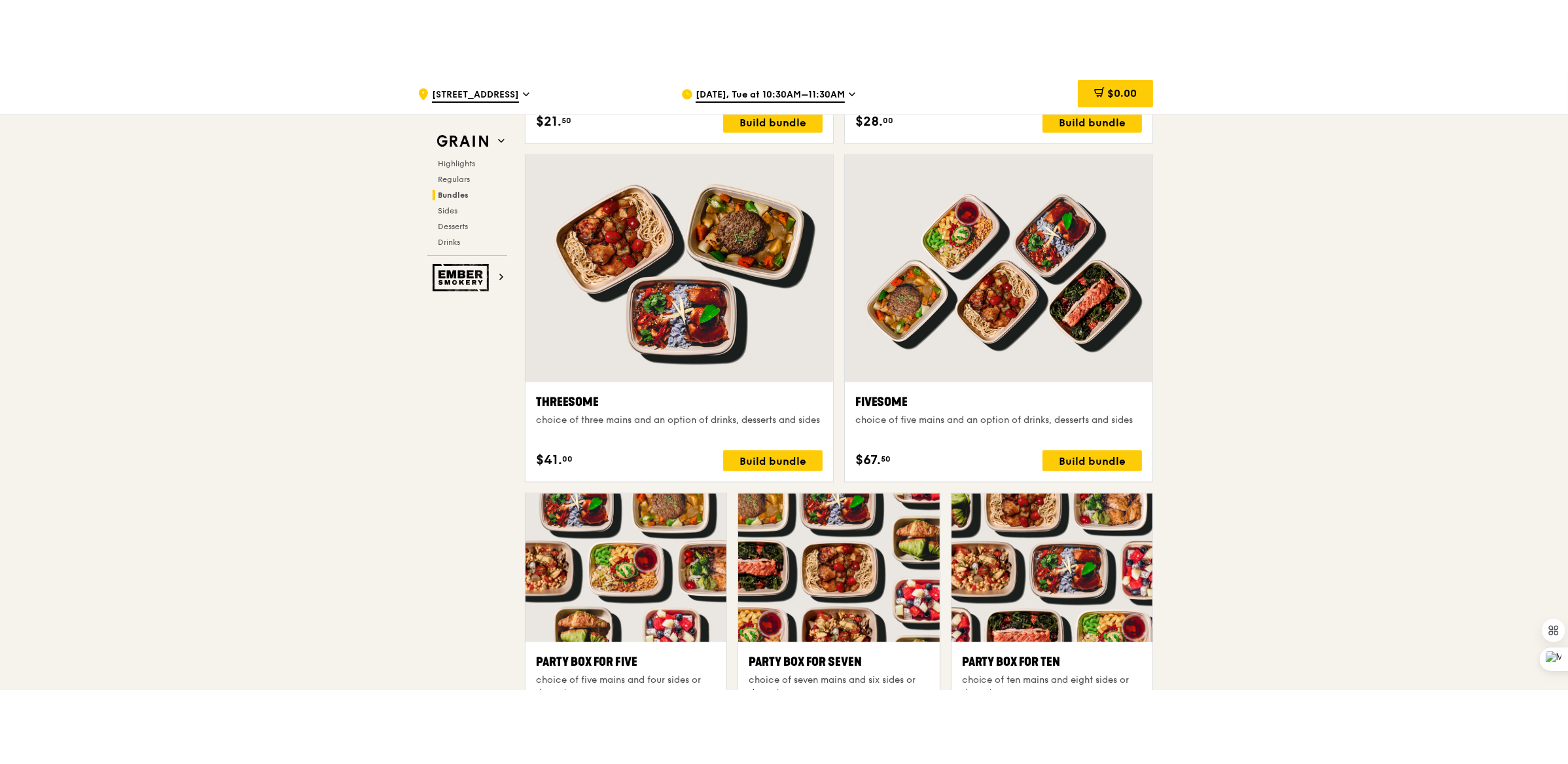
scroll to position [2237, 0]
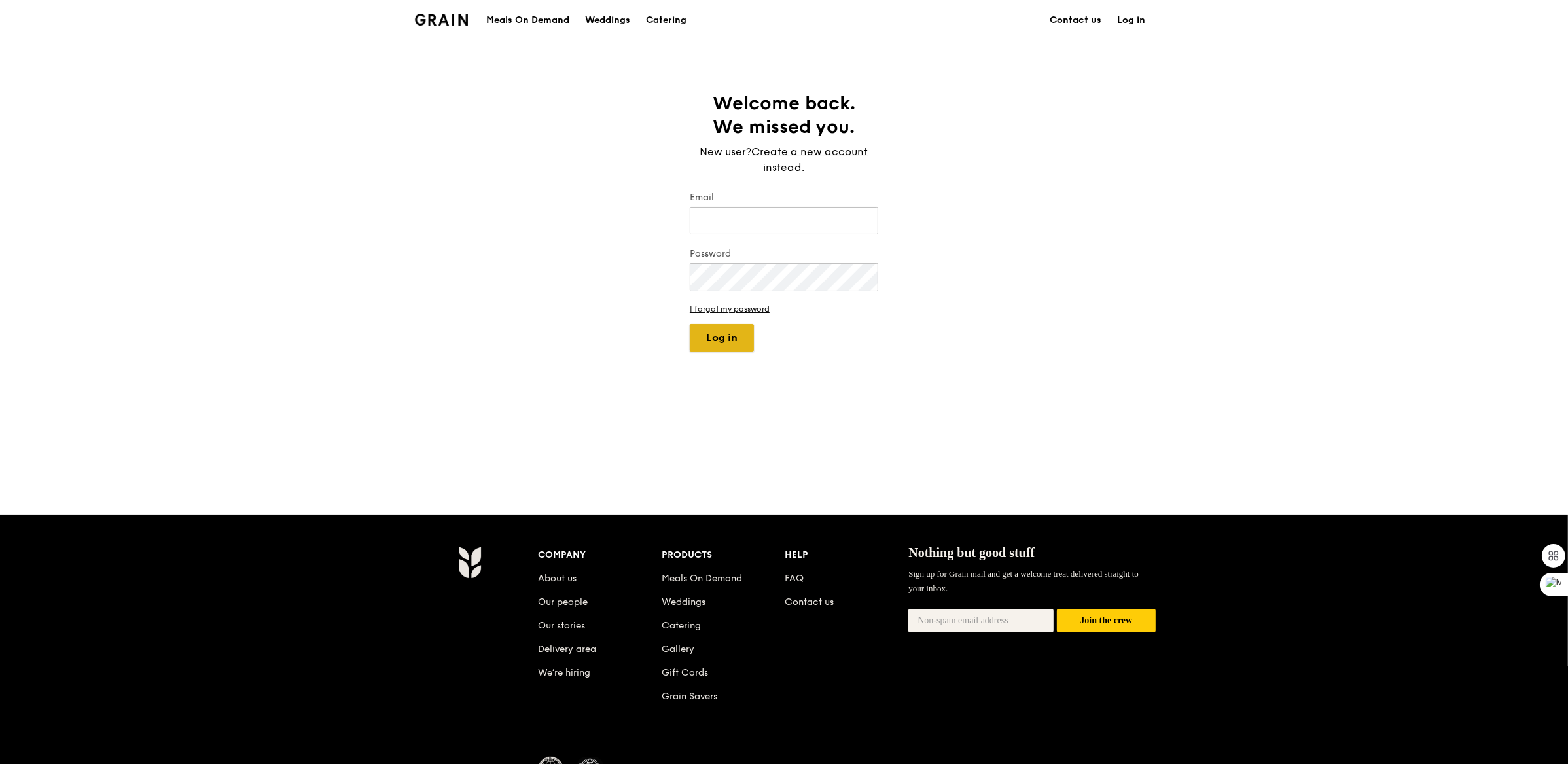
click at [740, 339] on button "Log in" at bounding box center [722, 338] width 64 height 28
click at [784, 224] on input "Email" at bounding box center [784, 221] width 189 height 28
type input "kyla@grain.com.sg"
click at [719, 344] on button "Log in" at bounding box center [722, 338] width 64 height 28
click at [690, 363] on button "Log in" at bounding box center [722, 377] width 64 height 28
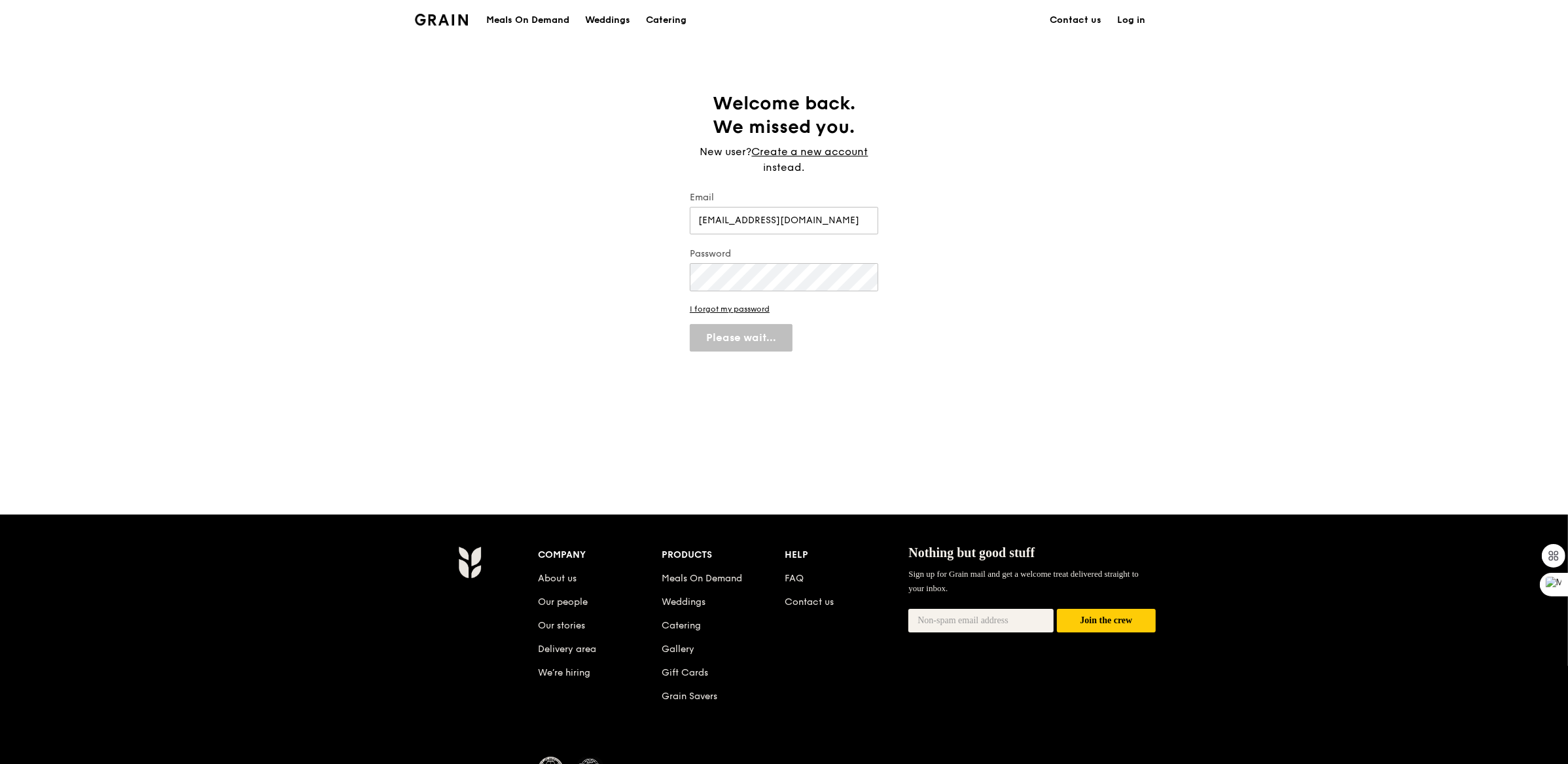
select select "100"
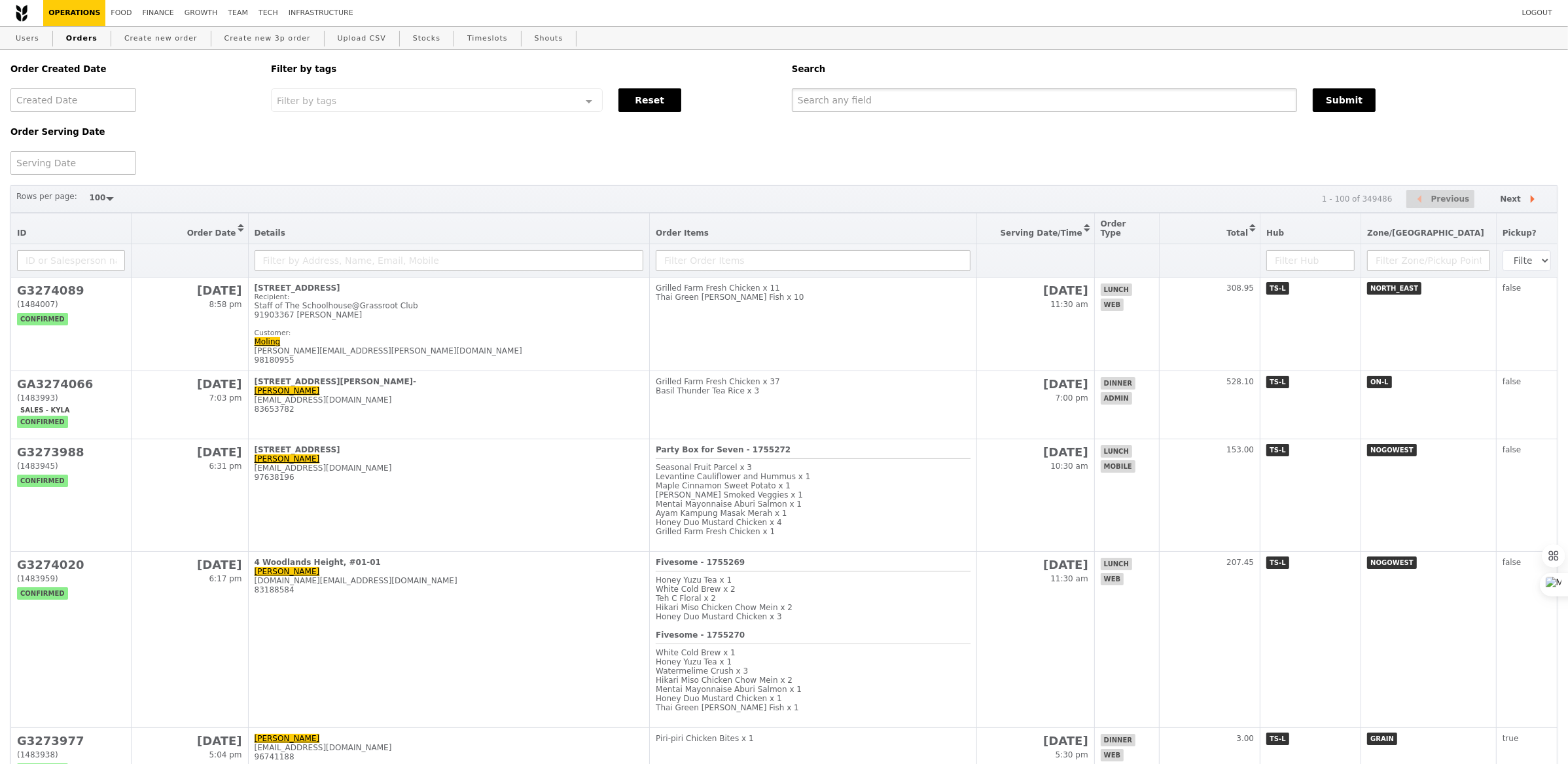
click at [825, 105] on input "text" at bounding box center [1045, 100] width 506 height 24
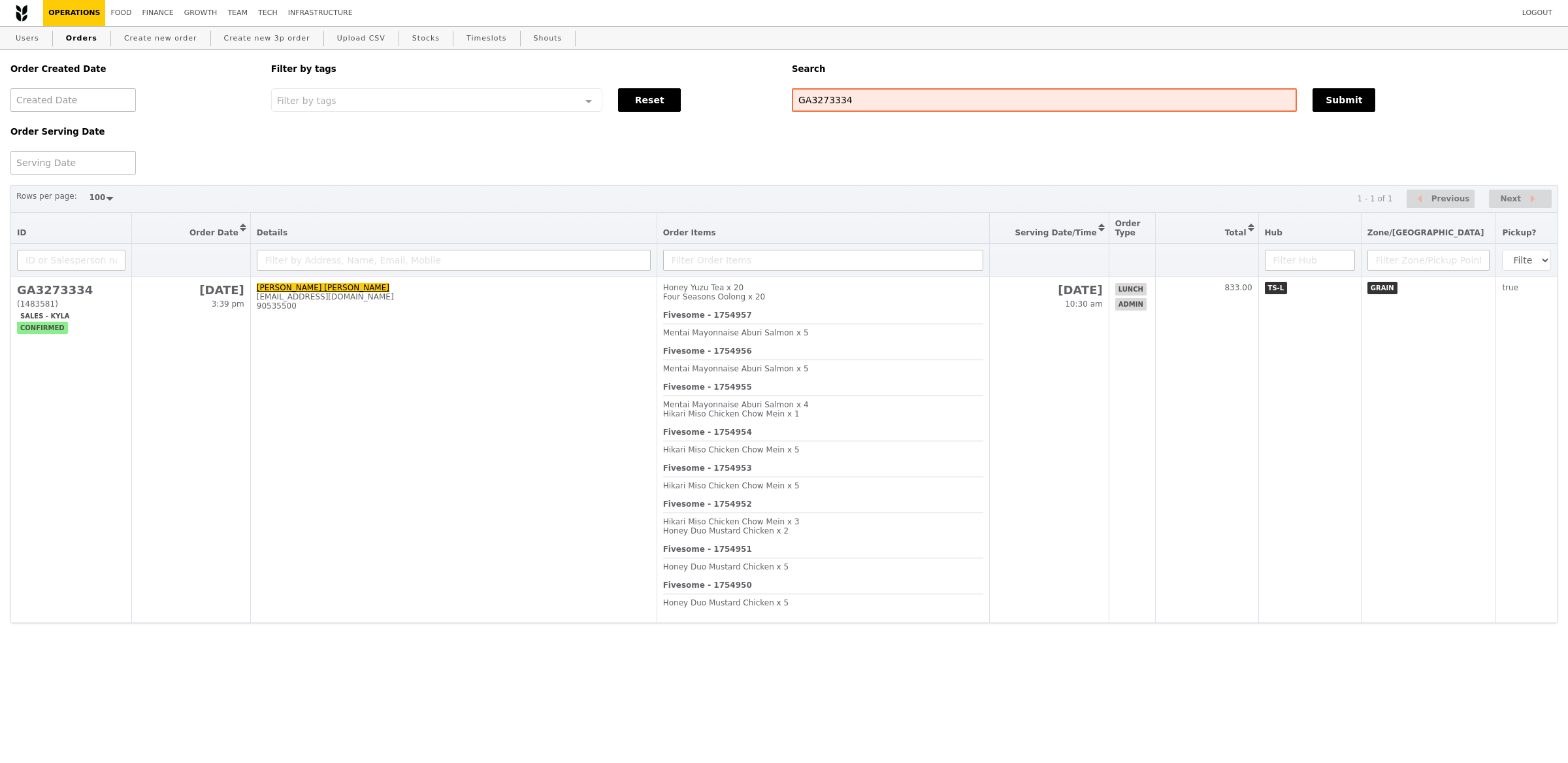
select select "100"
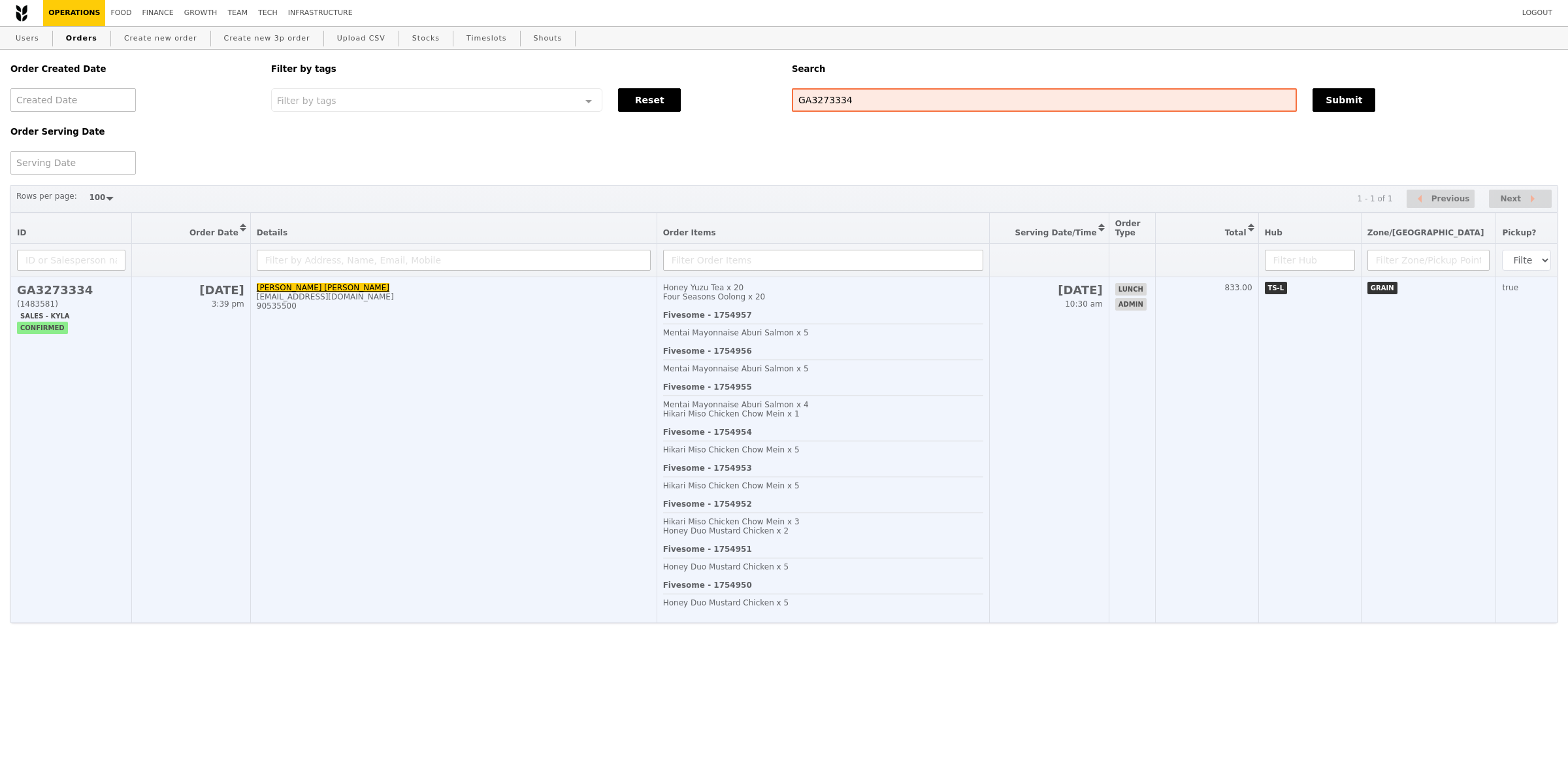
click at [549, 287] on td "Cheng Woon Tien woontien@nus.edu.sg 90535500" at bounding box center [453, 450] width 407 height 346
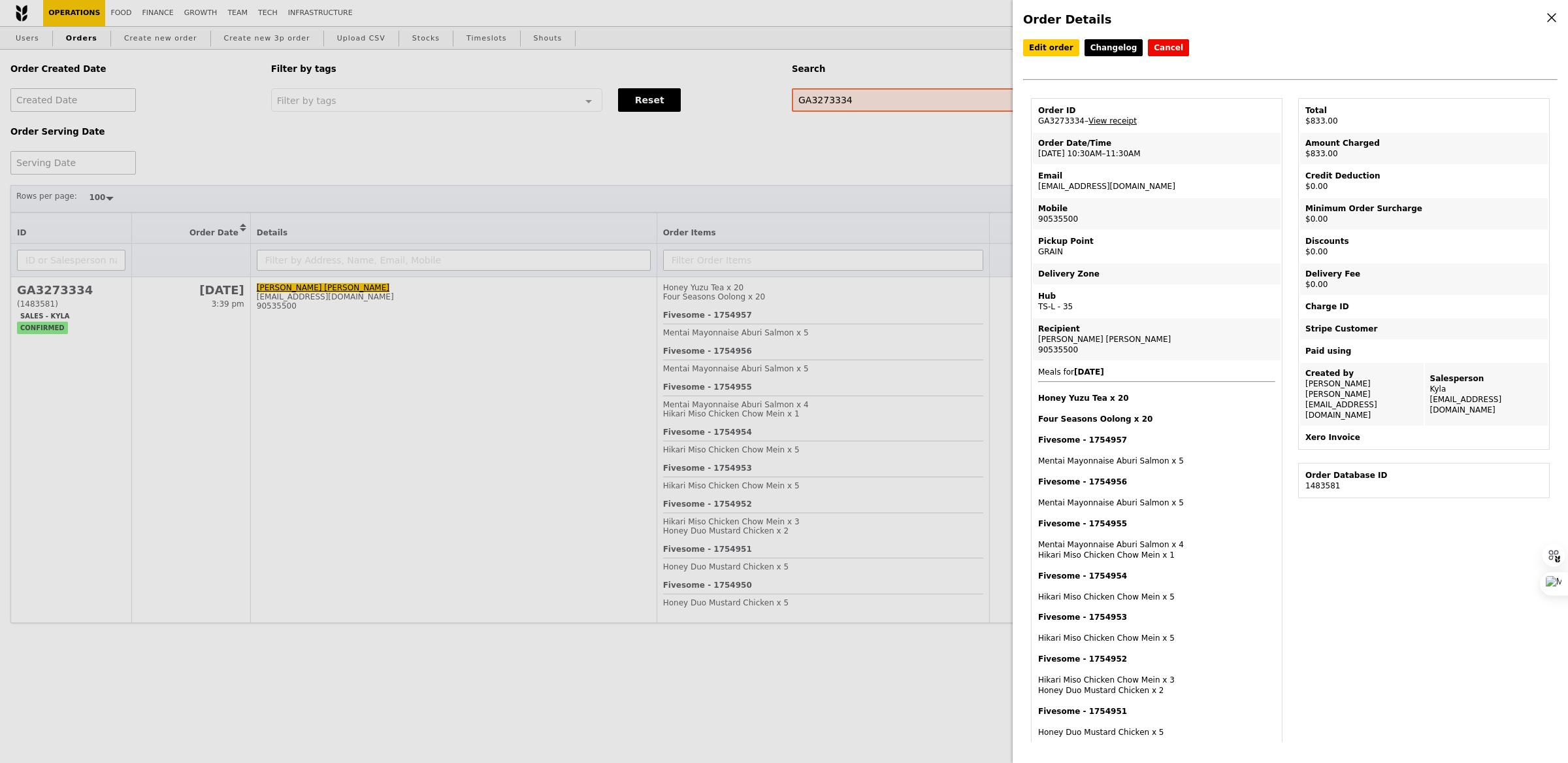
click at [1122, 117] on link "View receipt" at bounding box center [1112, 121] width 48 height 9
click at [885, 171] on div "Order Details Edit order Changelog Cancel Order ID GA3273334 – View receipt Ord…" at bounding box center [784, 381] width 1568 height 763
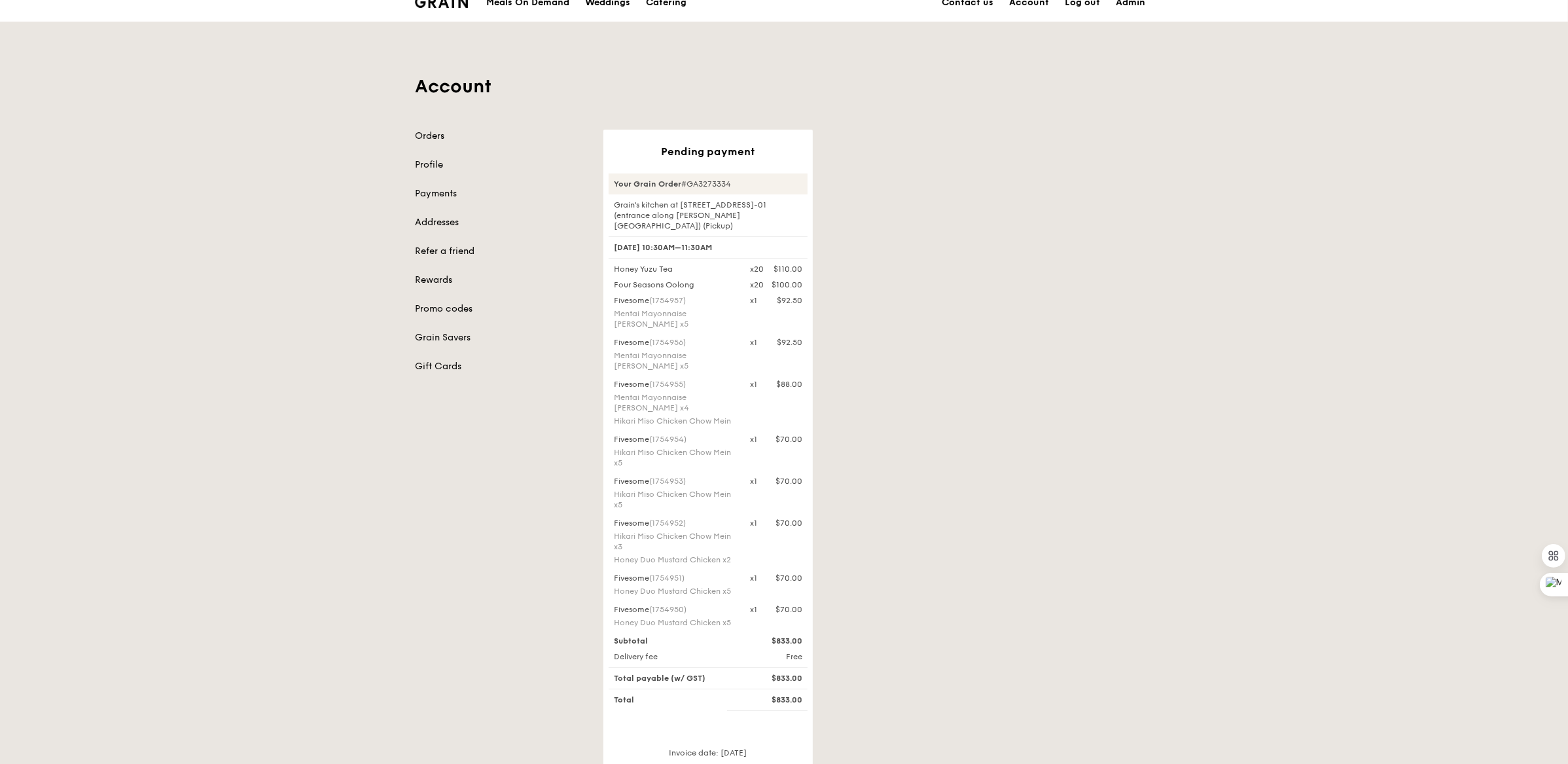
scroll to position [34, 0]
